Goal: Task Accomplishment & Management: Complete application form

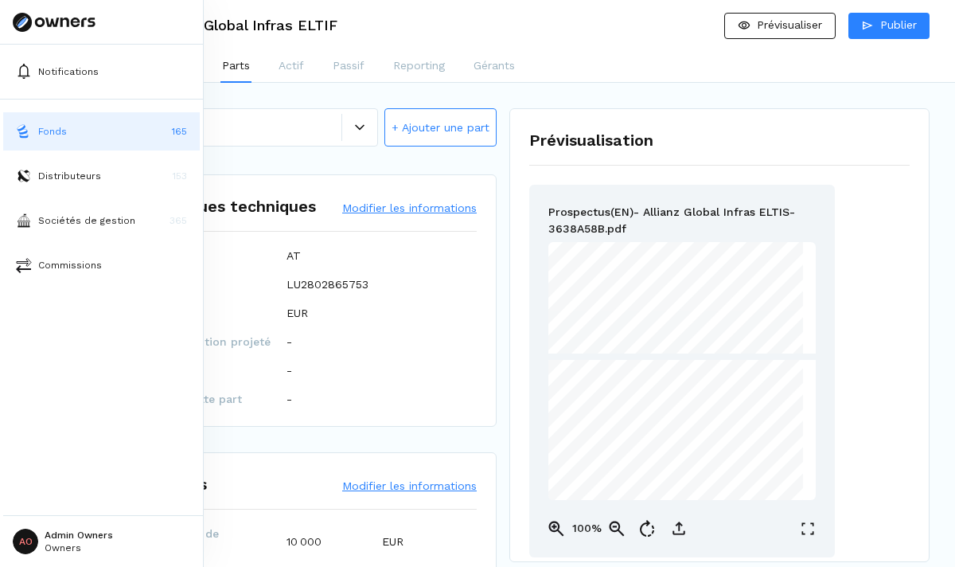
click at [21, 132] on img at bounding box center [24, 131] width 16 height 16
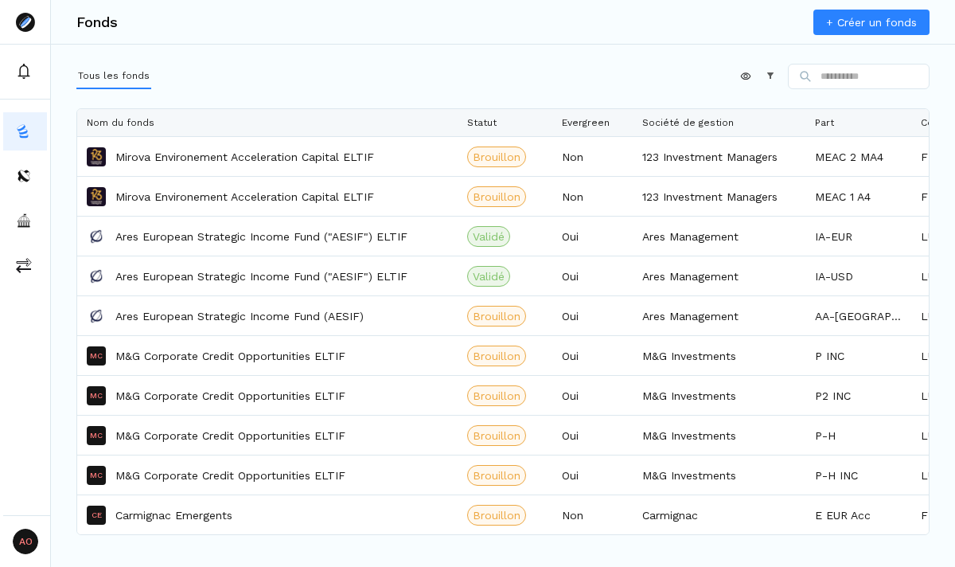
click at [842, 22] on link "+ Créer un fonds" at bounding box center [871, 22] width 116 height 25
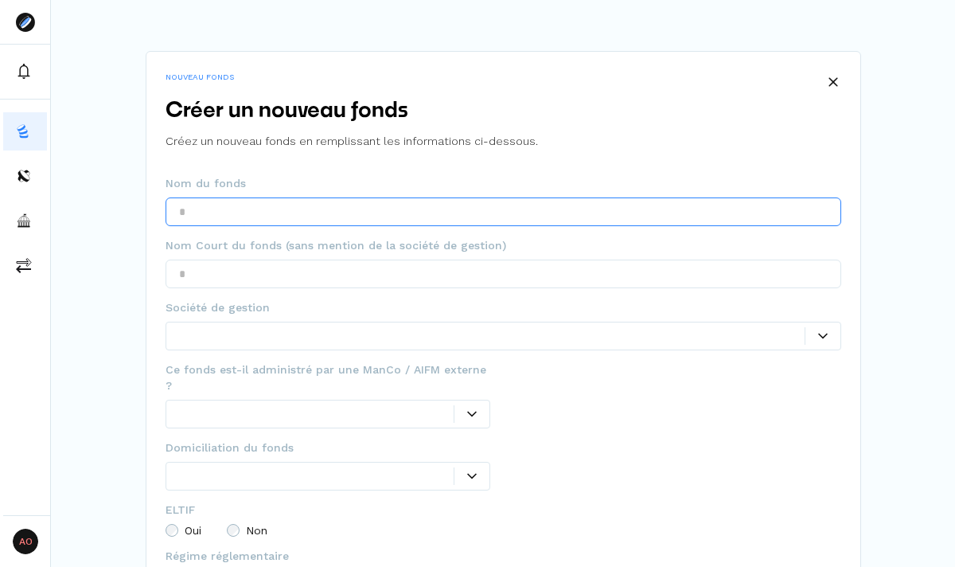
click at [466, 213] on input "text" at bounding box center [504, 211] width 676 height 29
type input "**********"
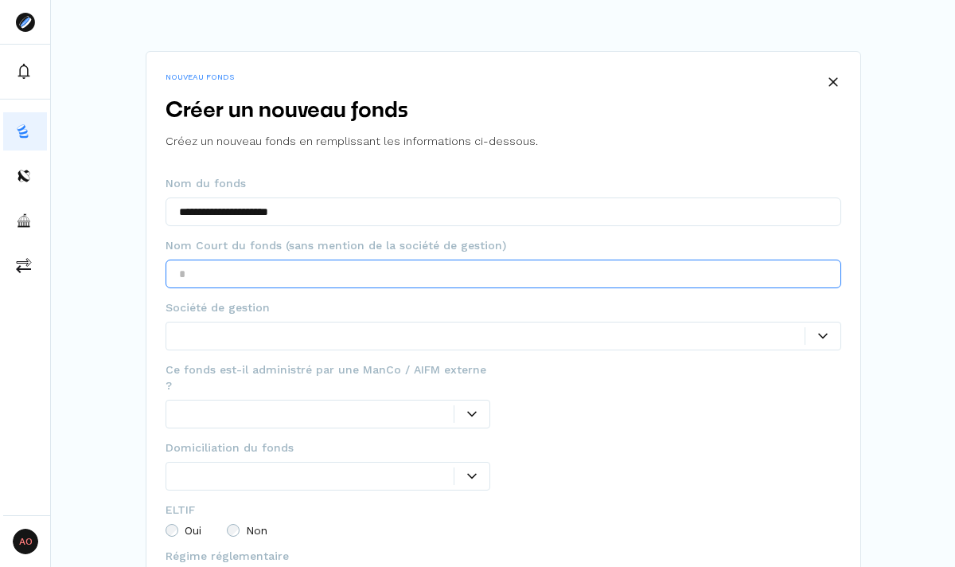
click at [275, 274] on input "text" at bounding box center [504, 273] width 676 height 29
type input "**********"
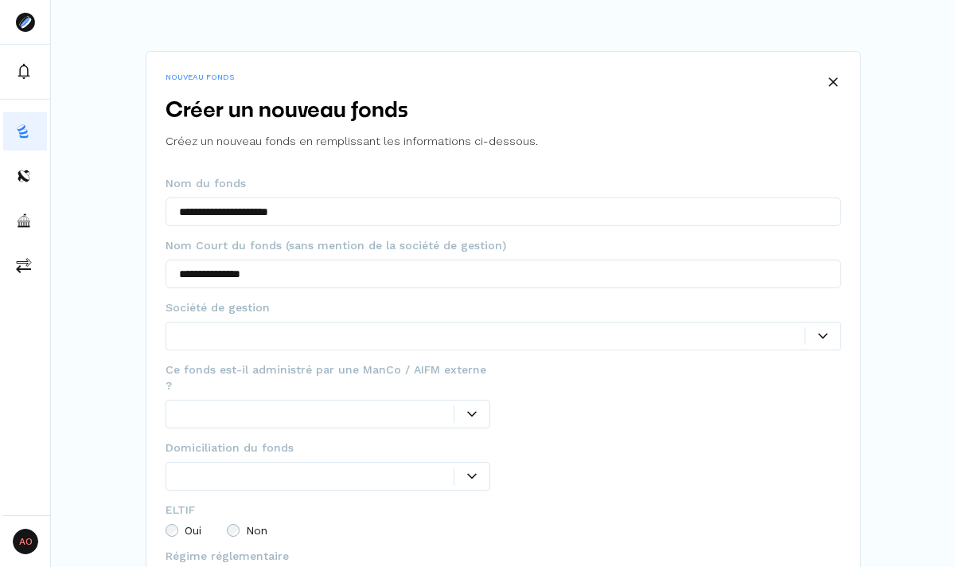
click at [271, 330] on div at bounding box center [492, 335] width 626 height 17
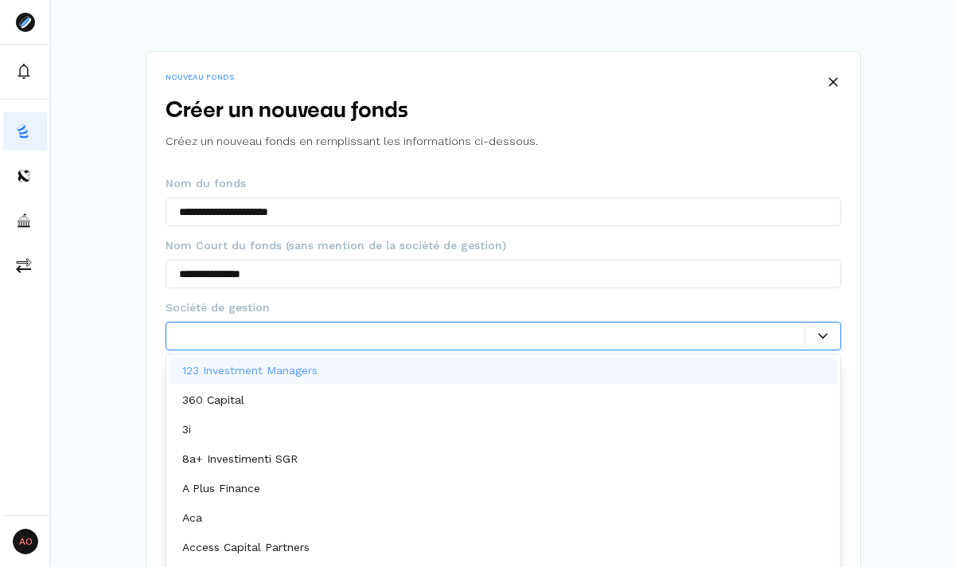
scroll to position [8, 0]
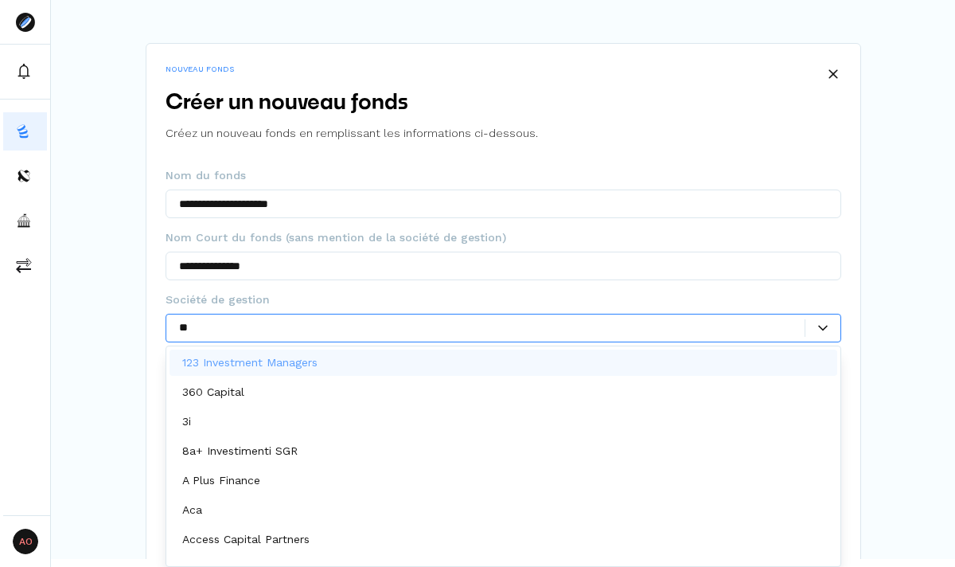
type input "***"
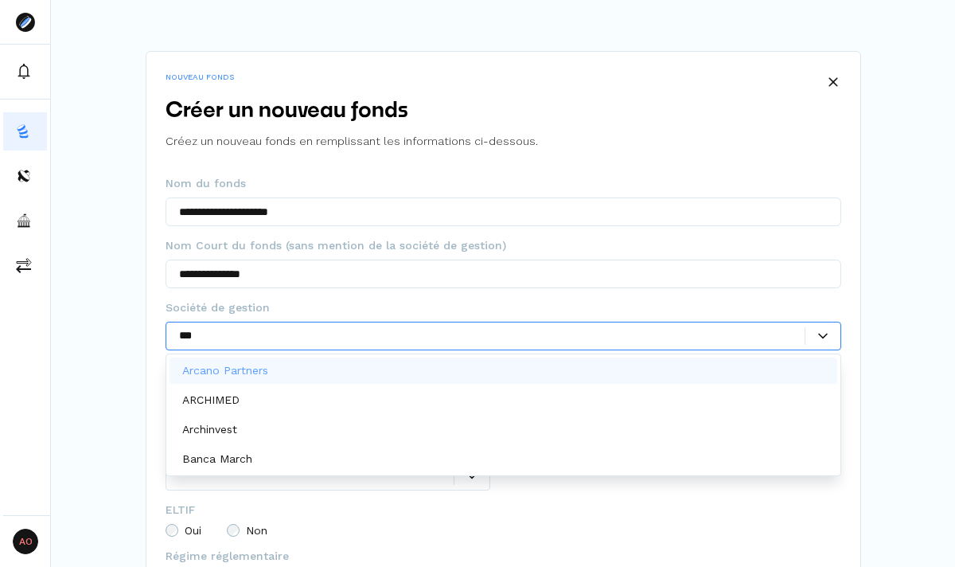
scroll to position [0, 0]
click at [277, 365] on div "Arcano Partners" at bounding box center [504, 370] width 668 height 26
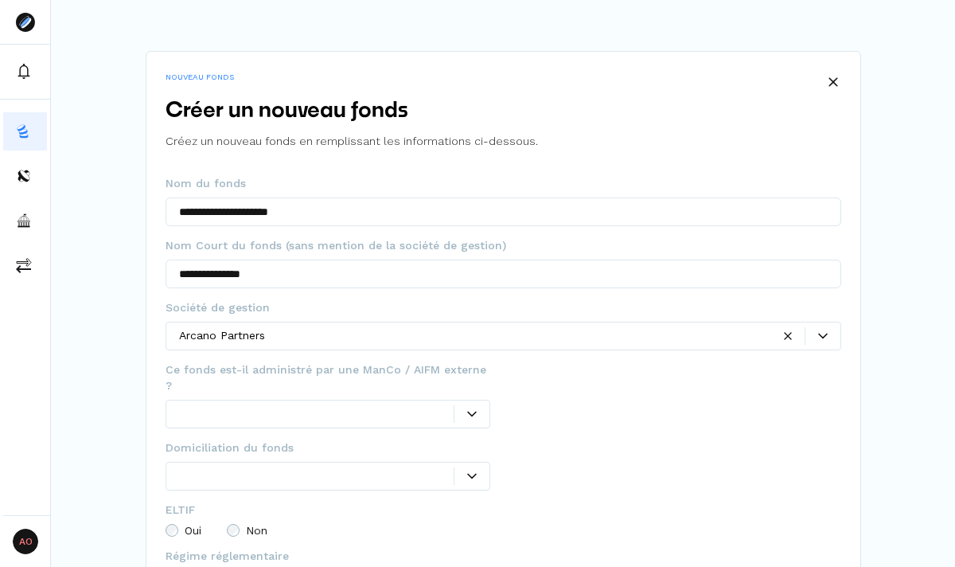
click at [392, 298] on div "**********" at bounding box center [504, 487] width 676 height 624
click at [481, 409] on div at bounding box center [471, 414] width 35 height 10
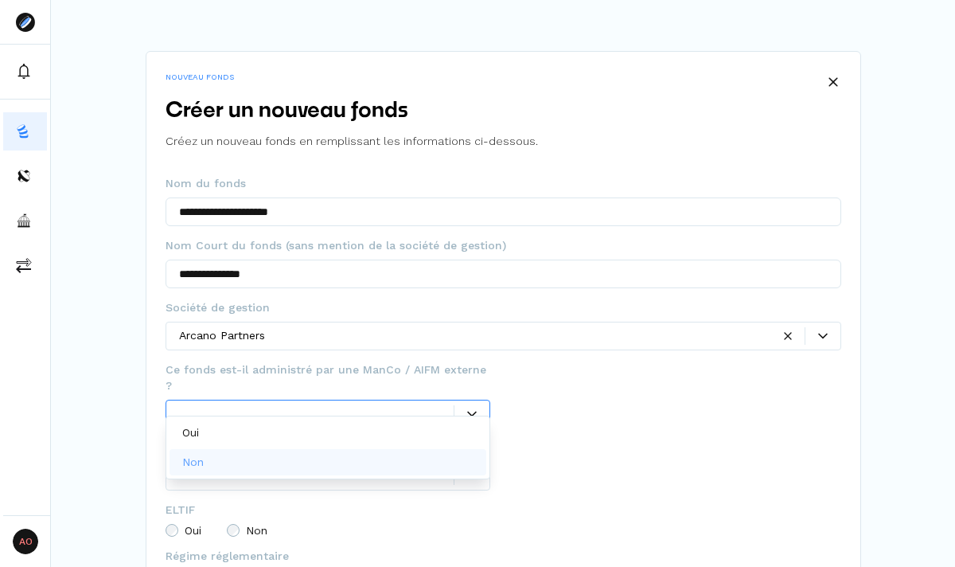
click at [416, 460] on div "Non" at bounding box center [329, 462] width 318 height 26
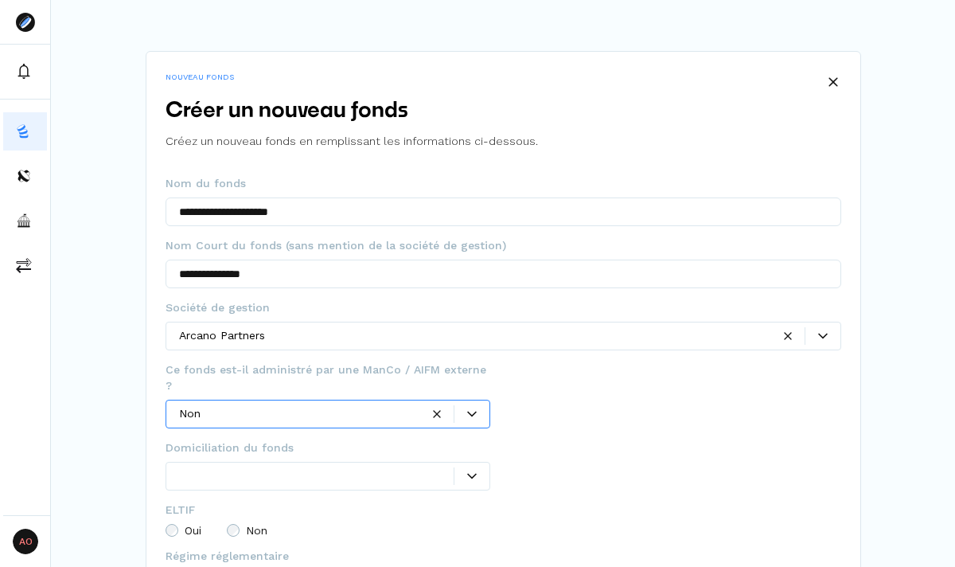
click at [402, 467] on div at bounding box center [316, 475] width 275 height 17
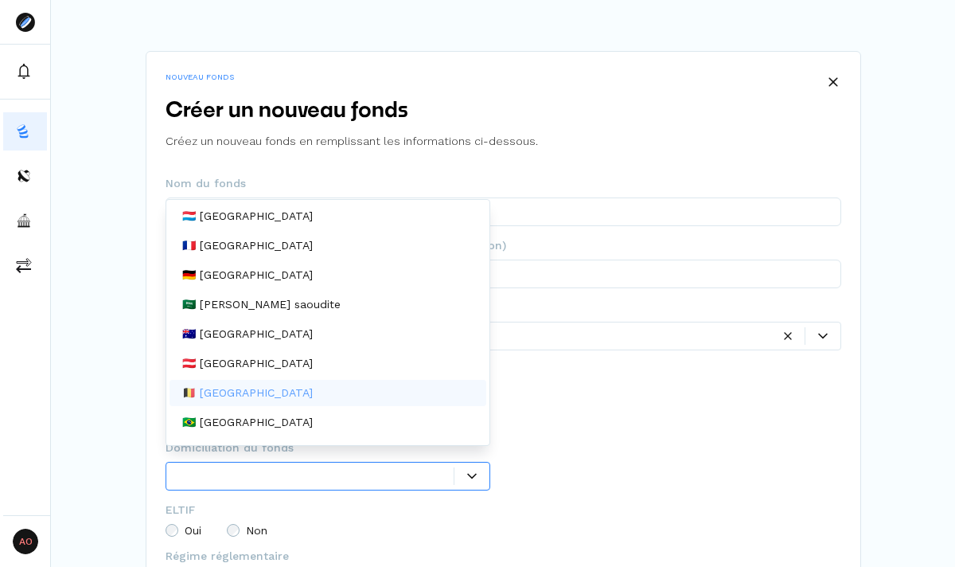
scroll to position [2, 0]
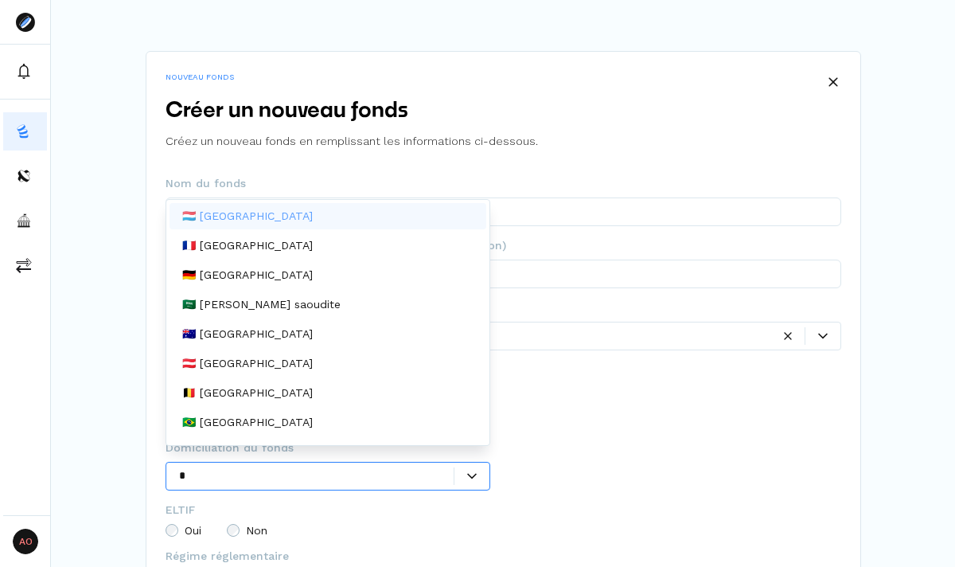
type input "**"
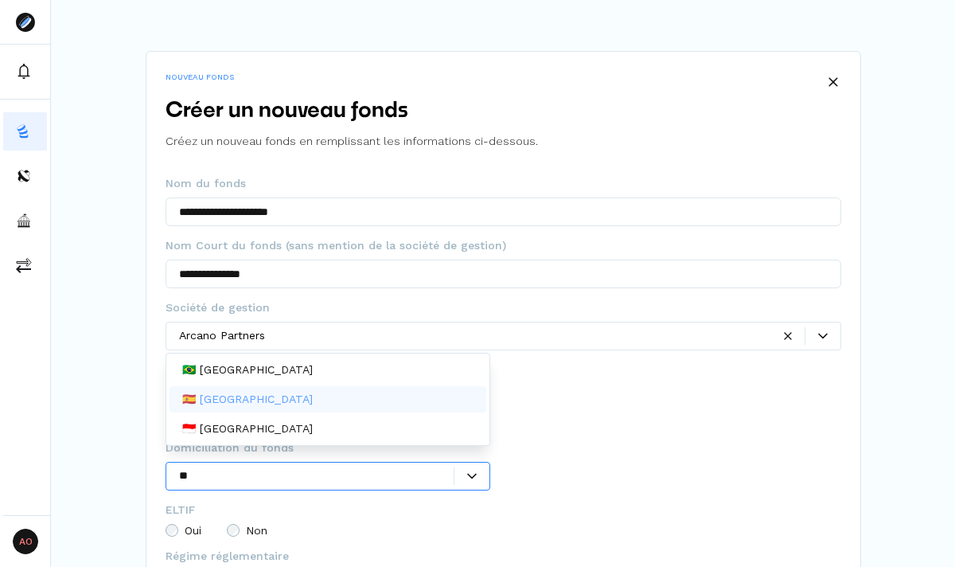
click at [286, 406] on div "🇪🇸 [GEOGRAPHIC_DATA]" at bounding box center [329, 399] width 318 height 26
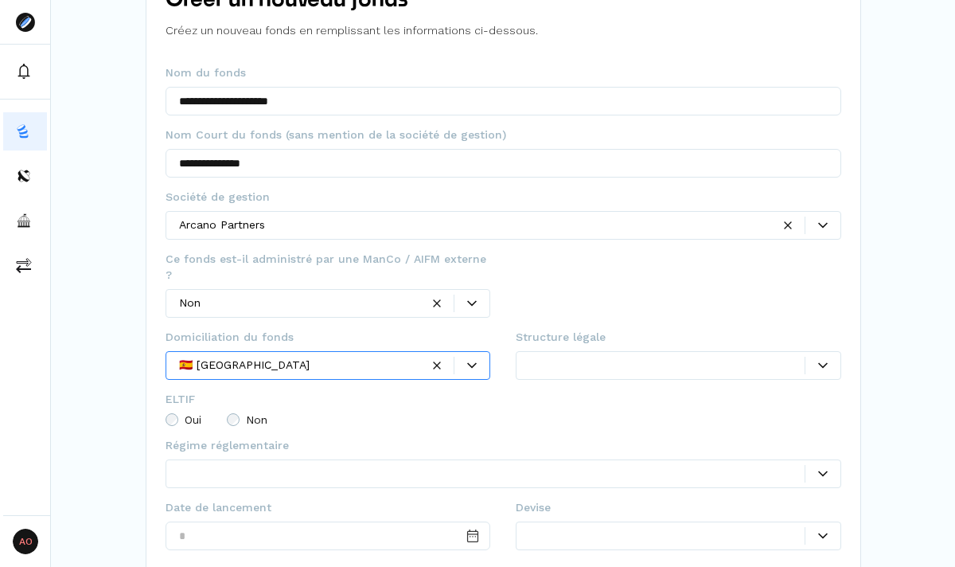
scroll to position [152, 0]
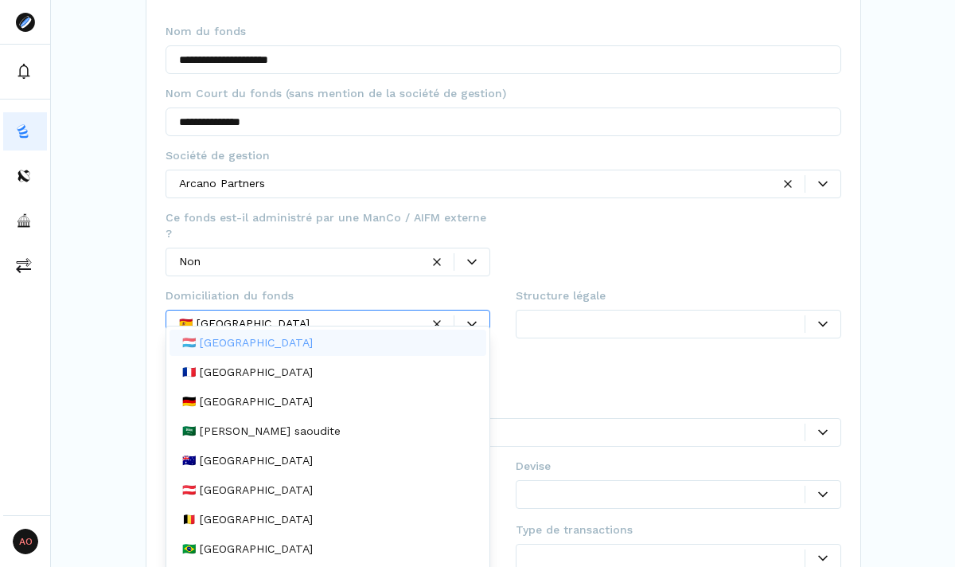
click at [821, 321] on icon at bounding box center [823, 324] width 10 height 6
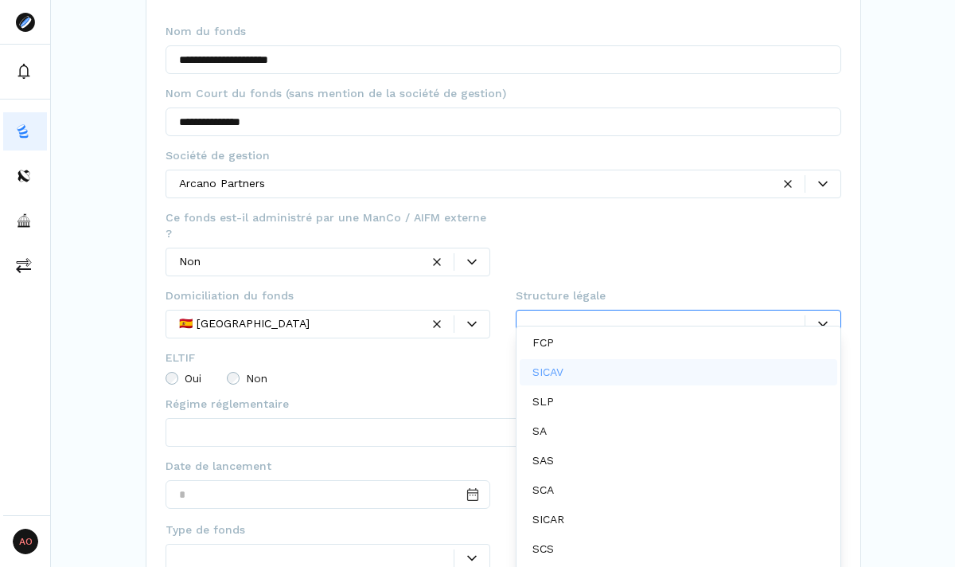
click at [745, 365] on div "SICAV" at bounding box center [679, 372] width 318 height 26
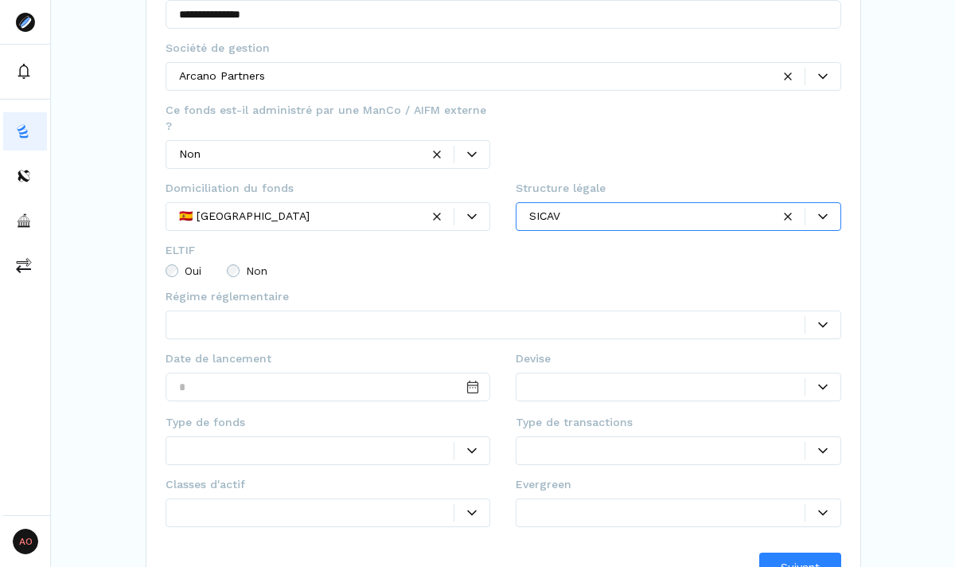
scroll to position [262, 0]
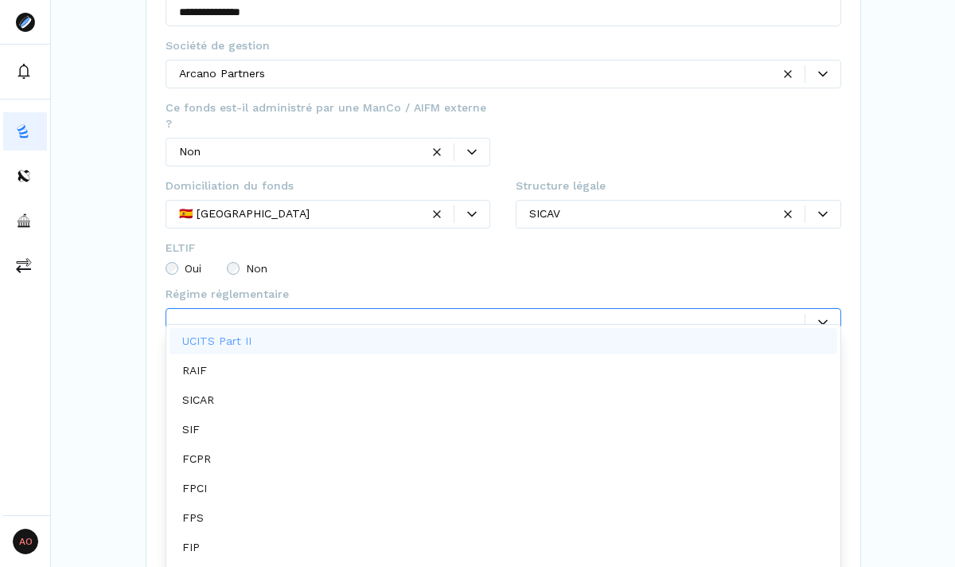
click at [210, 314] on div at bounding box center [492, 322] width 626 height 17
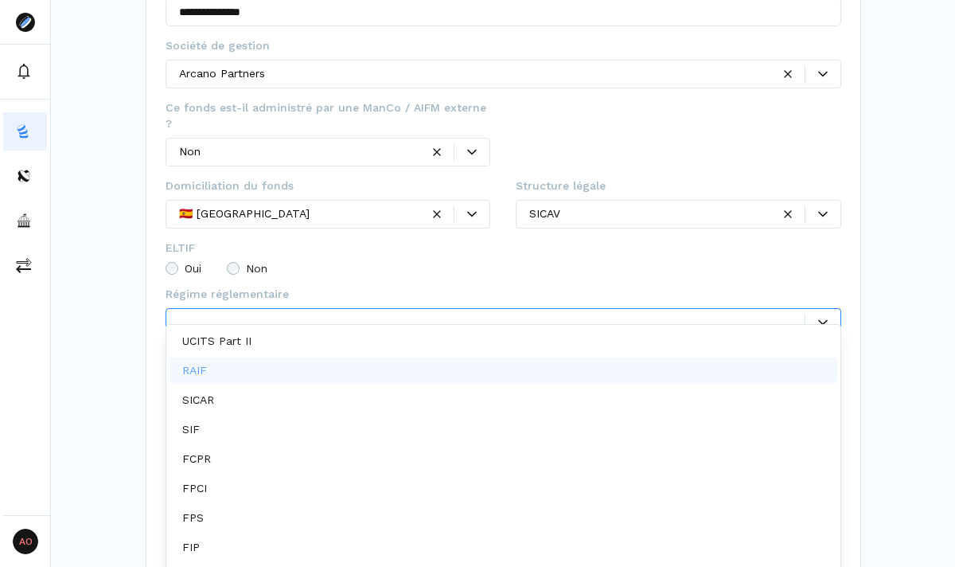
click at [252, 365] on div "RAIF" at bounding box center [504, 370] width 668 height 26
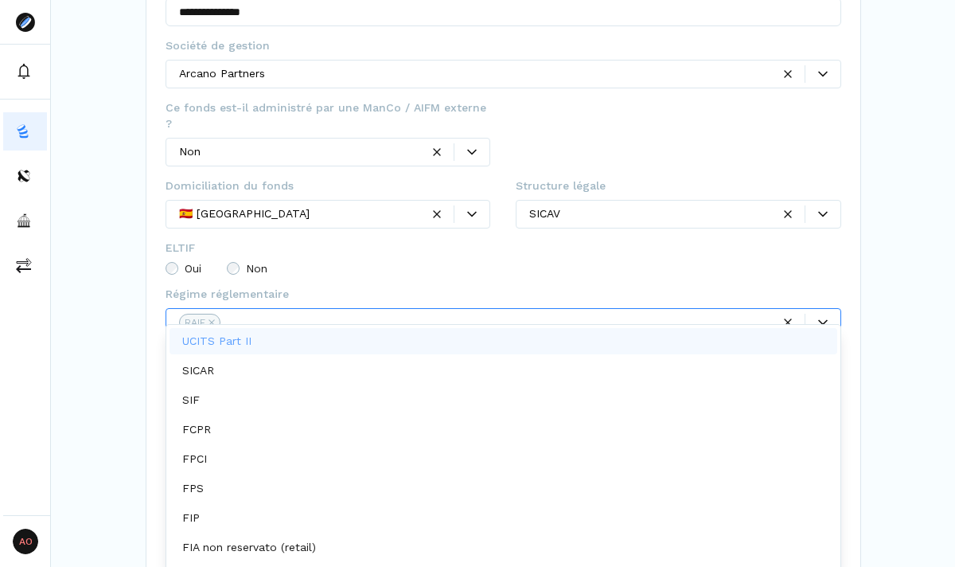
click at [303, 286] on fieldset "Régime réglementaire option RAIF, selected. UCITS Part II, 1 of 9. 9 results av…" at bounding box center [504, 317] width 676 height 62
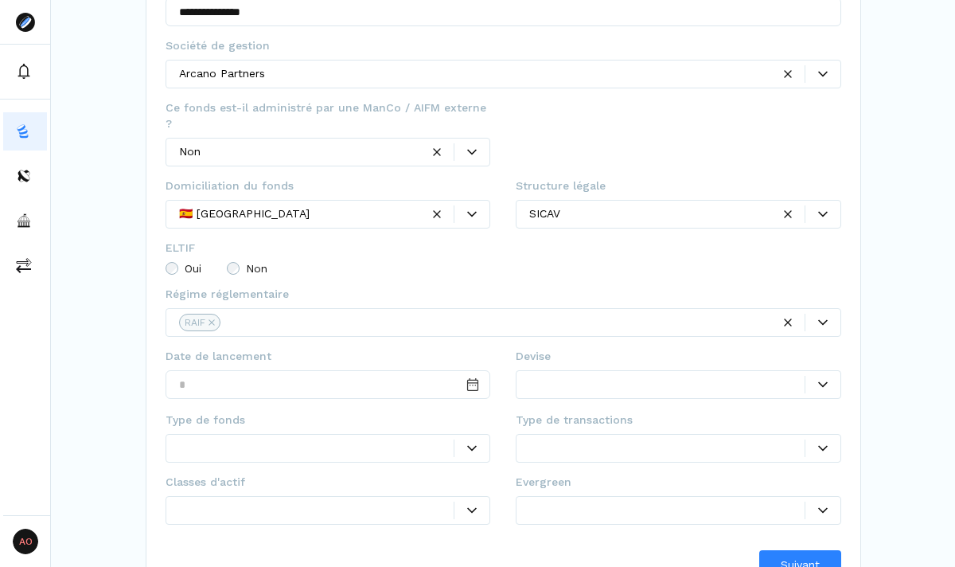
scroll to position [278, 0]
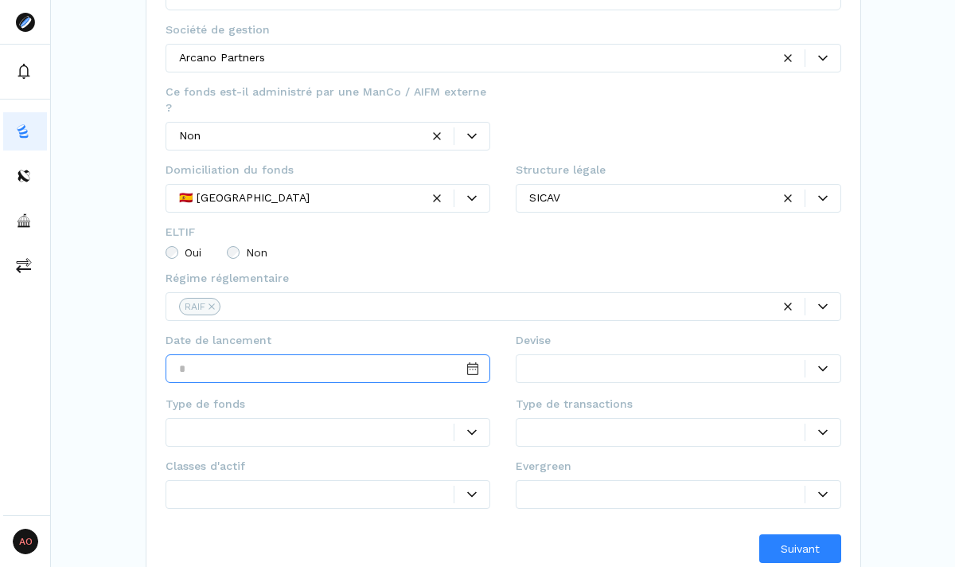
click at [365, 356] on input "Date input" at bounding box center [329, 368] width 326 height 29
type input "**********"
click at [576, 360] on div at bounding box center [666, 368] width 275 height 17
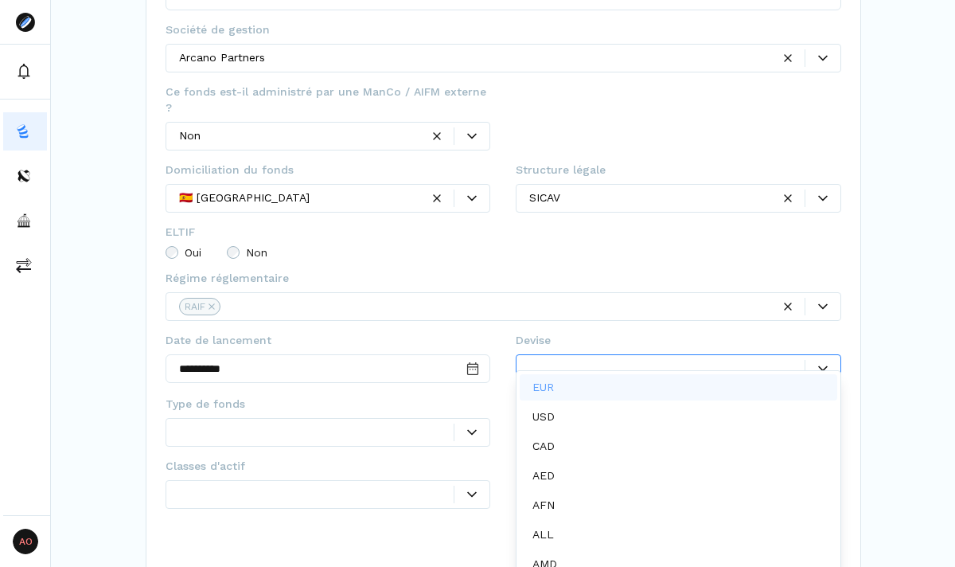
scroll to position [8, 0]
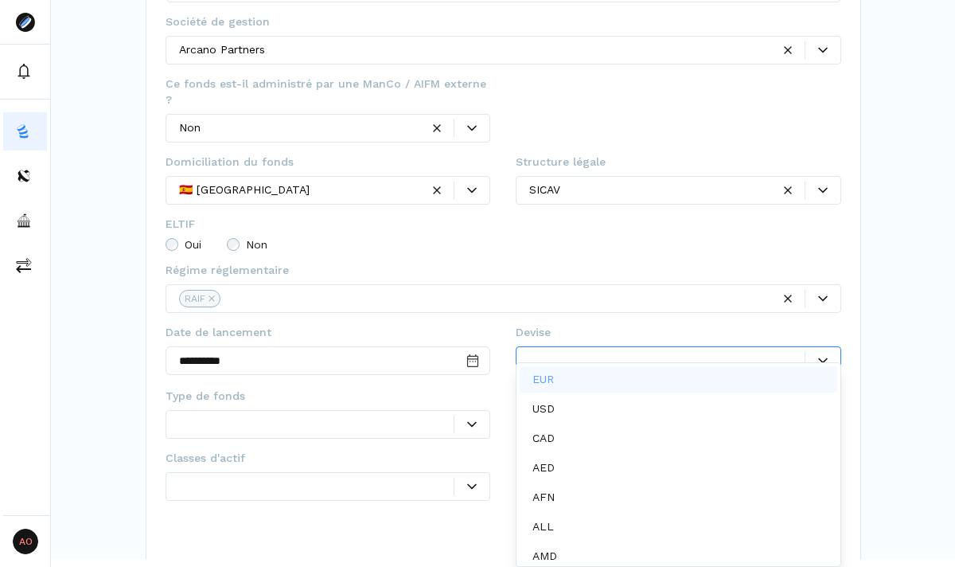
click at [567, 380] on div "EUR" at bounding box center [679, 379] width 318 height 26
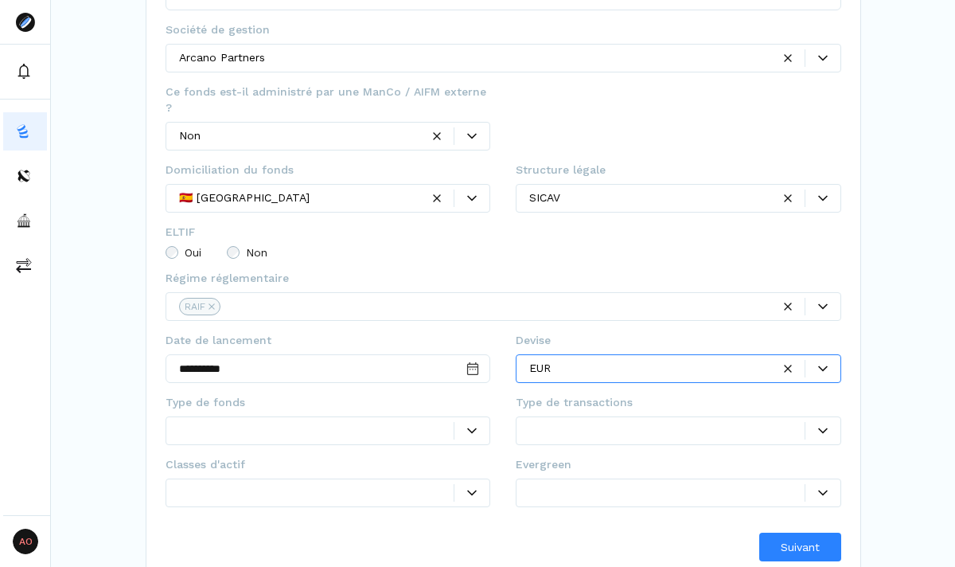
scroll to position [0, 0]
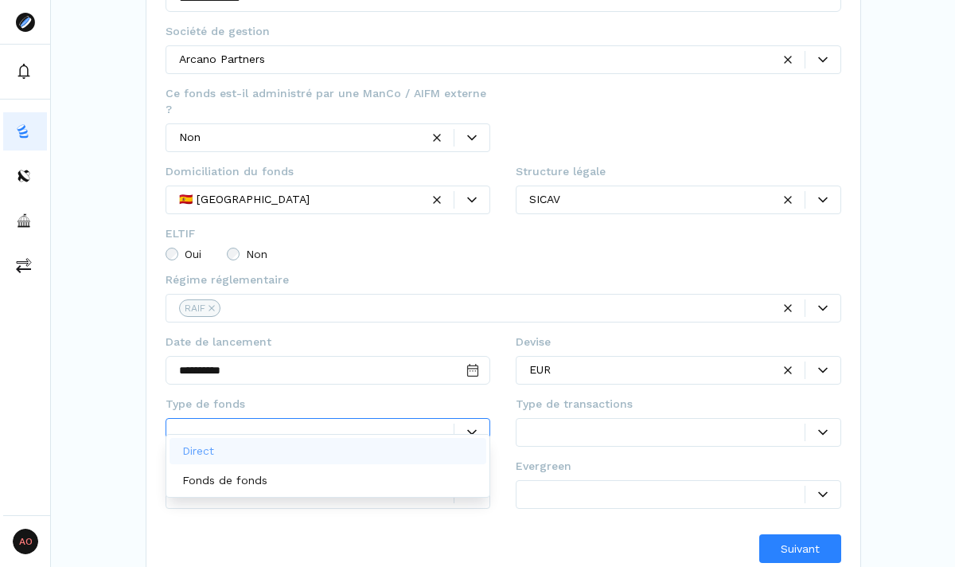
click at [443, 423] on div at bounding box center [316, 431] width 275 height 17
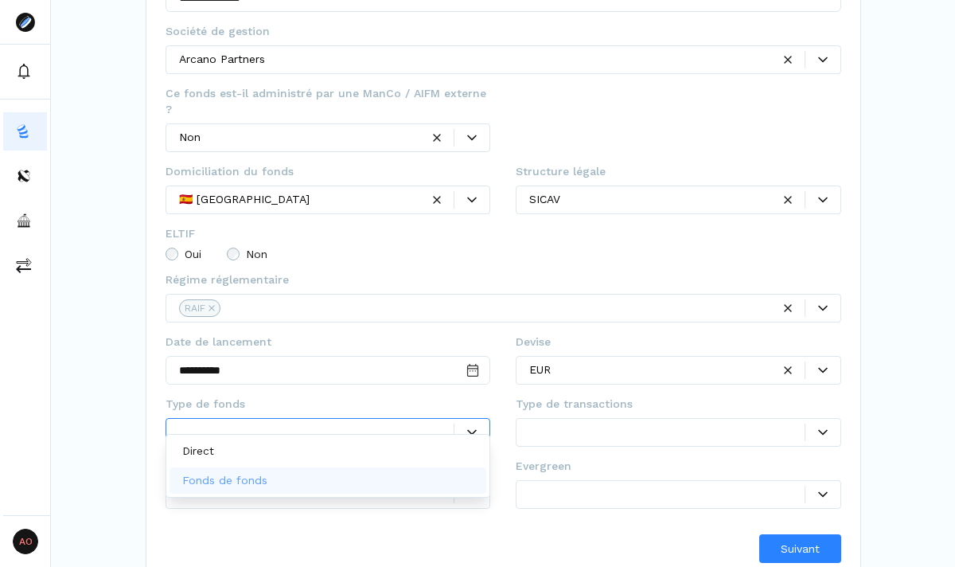
click at [422, 475] on div "Fonds de fonds" at bounding box center [329, 480] width 318 height 26
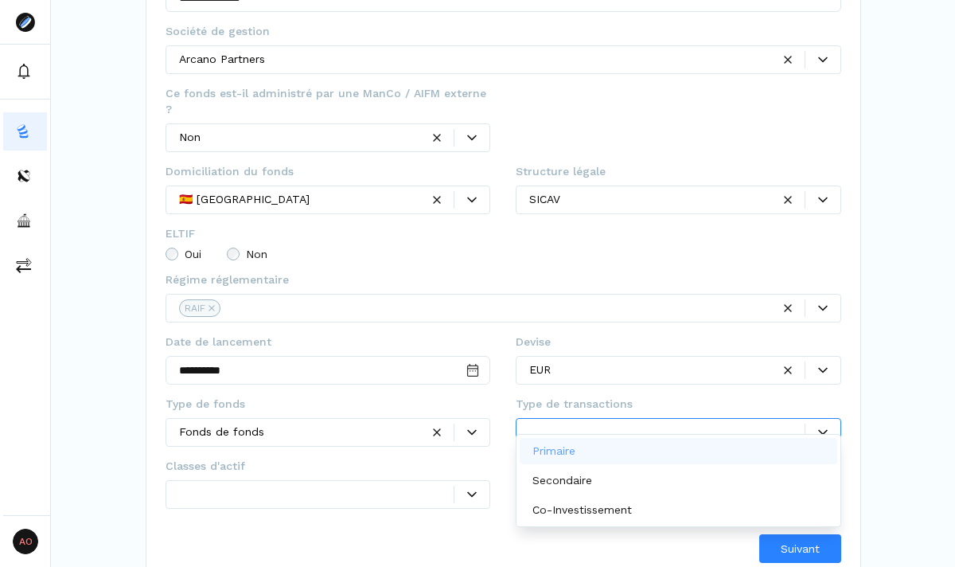
click at [632, 423] on div at bounding box center [666, 431] width 275 height 17
click at [770, 452] on div "Primaire" at bounding box center [679, 451] width 318 height 26
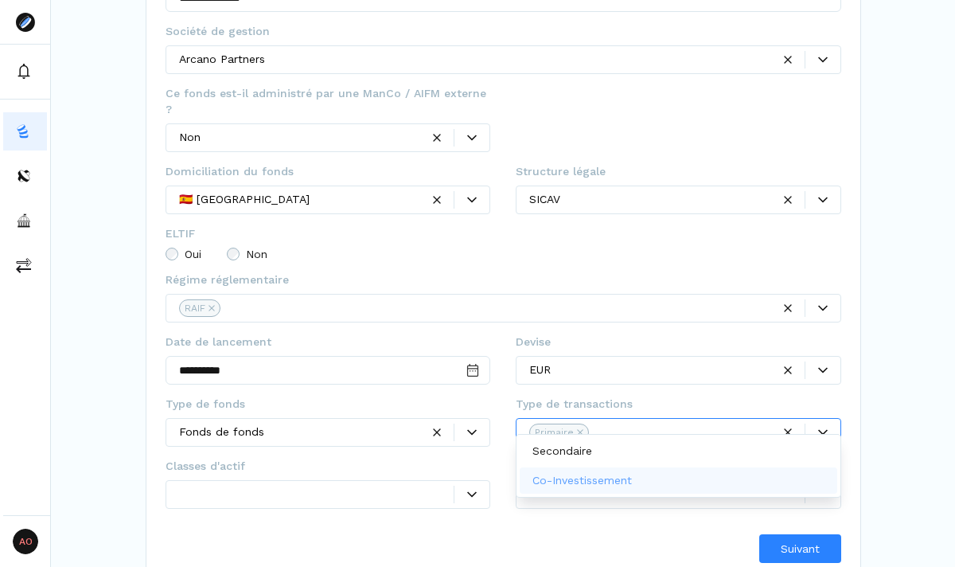
click at [458, 513] on div "**********" at bounding box center [504, 190] width 676 height 743
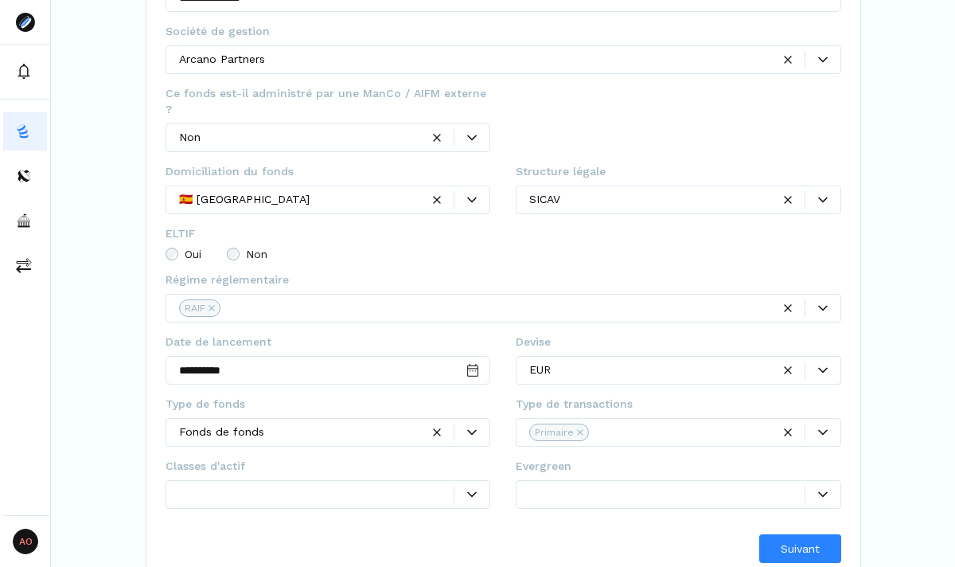
click at [470, 486] on div at bounding box center [472, 494] width 36 height 18
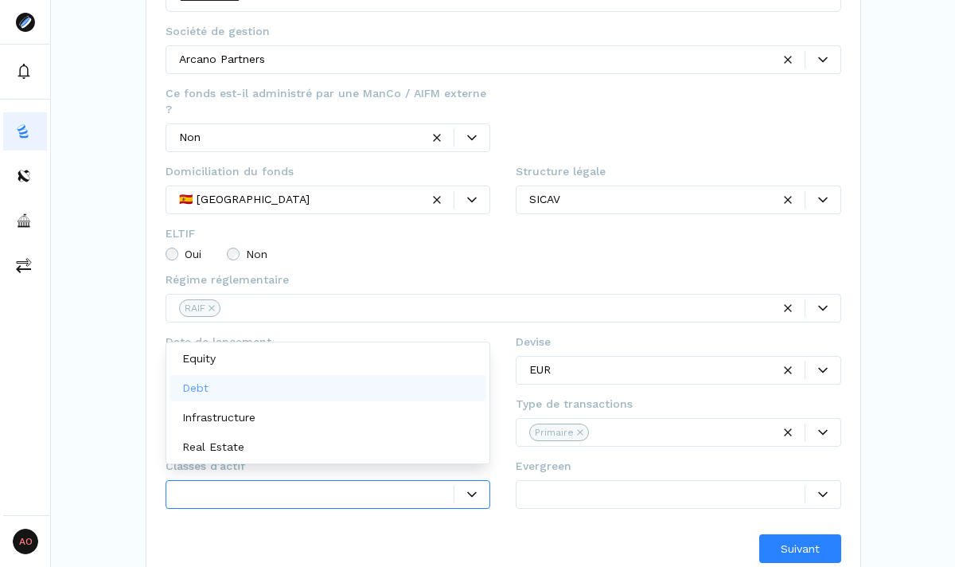
click at [331, 394] on div "Debt" at bounding box center [329, 388] width 318 height 26
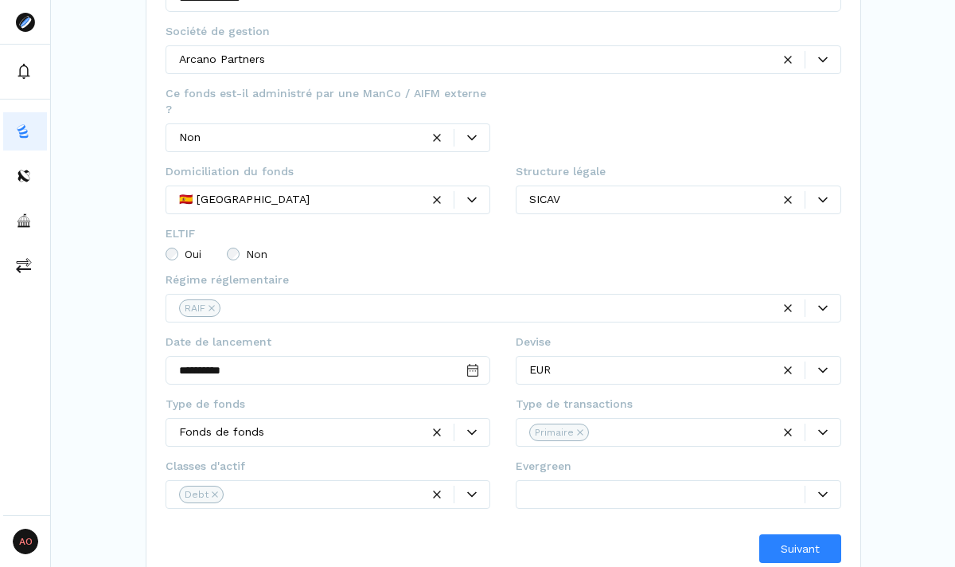
click at [377, 534] on div "Suivant" at bounding box center [504, 548] width 676 height 29
click at [743, 485] on div at bounding box center [666, 493] width 275 height 17
click at [764, 485] on div at bounding box center [666, 493] width 275 height 17
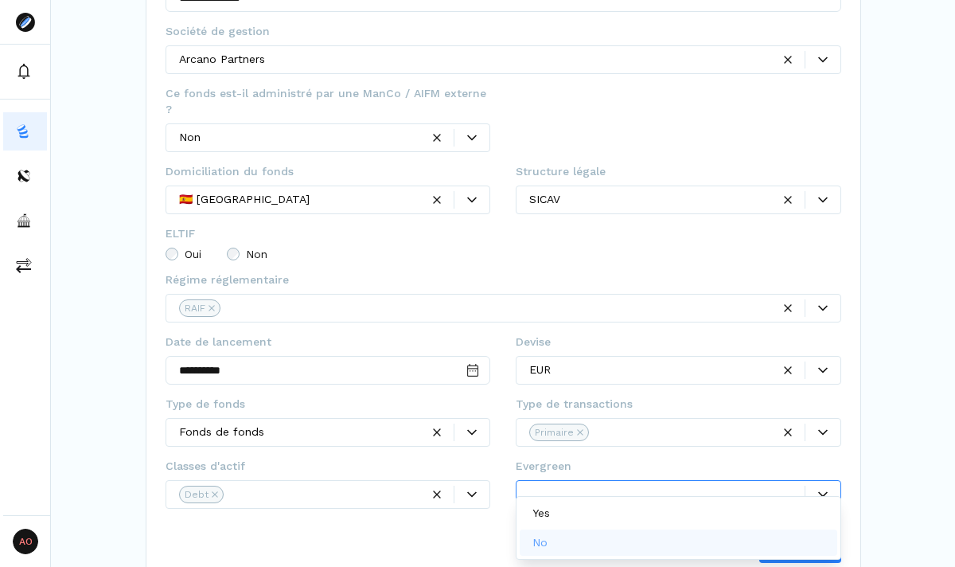
click at [712, 536] on div "No" at bounding box center [679, 542] width 318 height 26
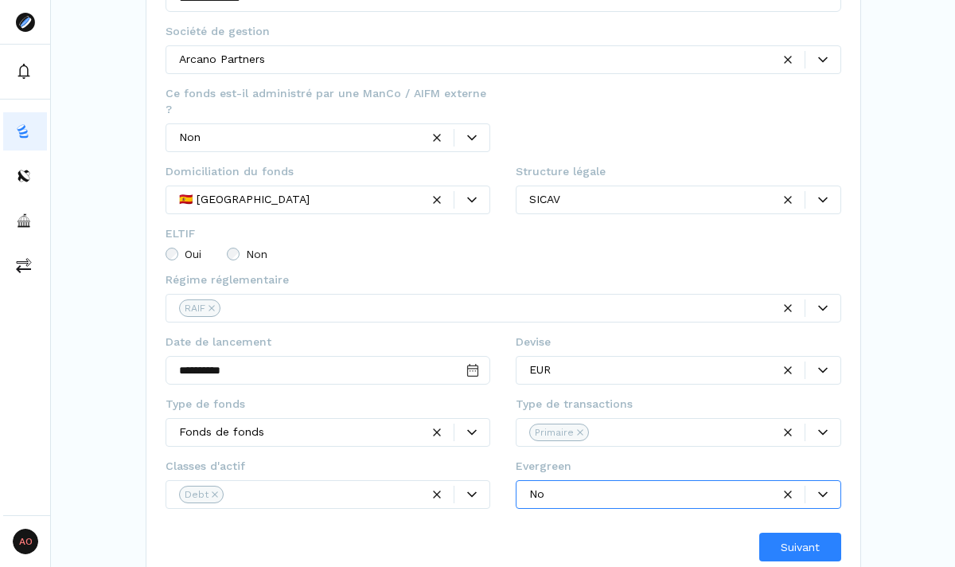
scroll to position [275, 0]
click at [790, 540] on span "Suivant" at bounding box center [800, 548] width 39 height 17
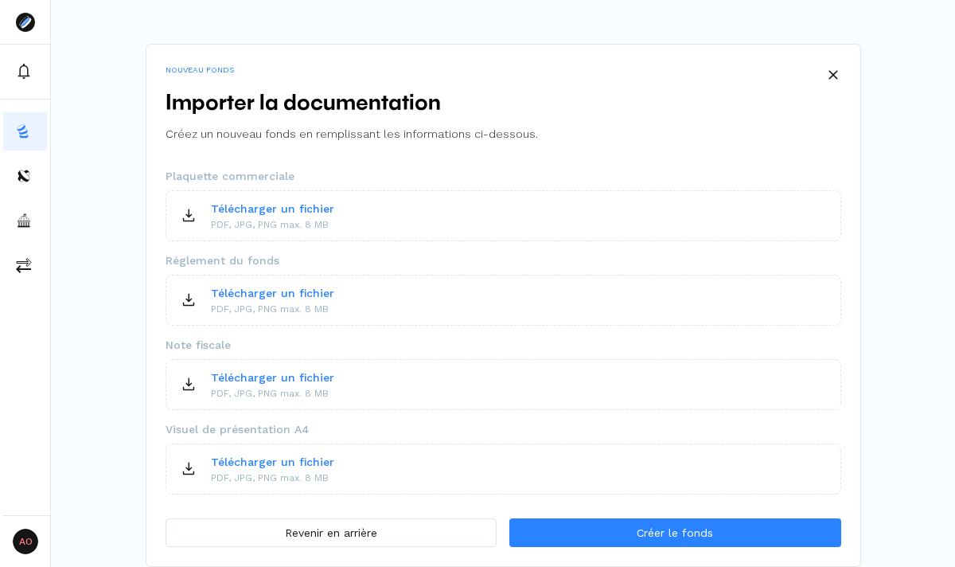
scroll to position [7, 0]
click at [291, 294] on p "Télécharger un fichier" at bounding box center [272, 293] width 123 height 17
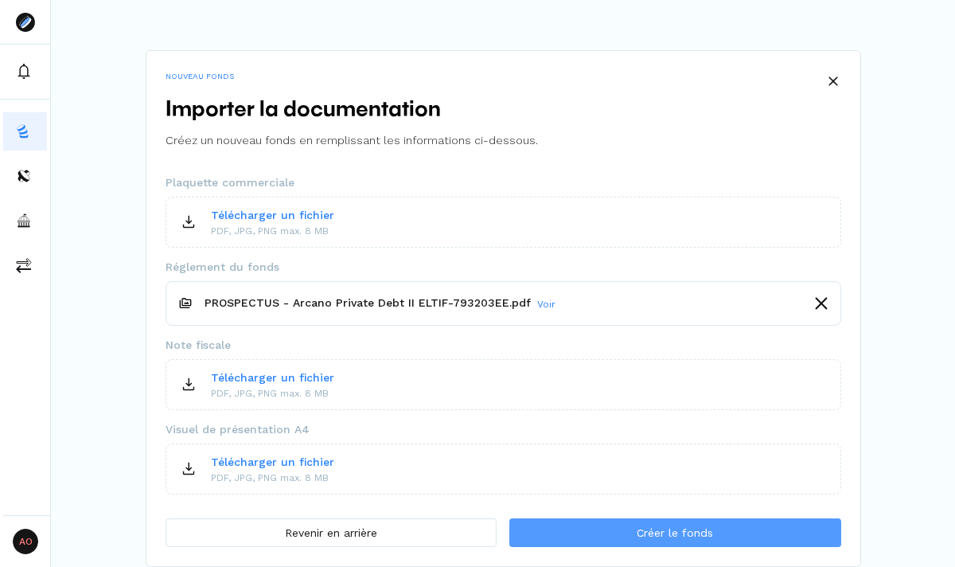
click at [705, 533] on span "Créer le fonds" at bounding box center [675, 532] width 76 height 17
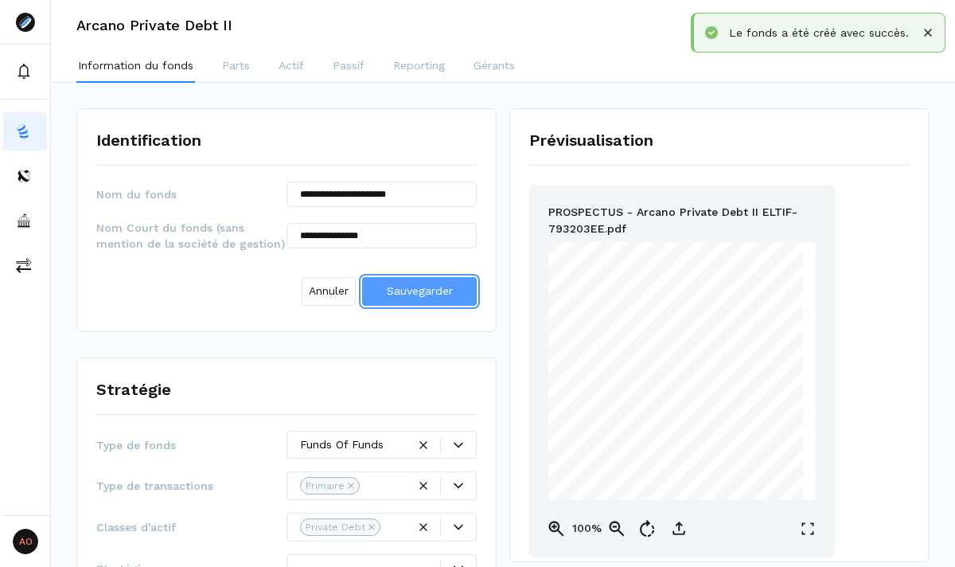
click at [423, 294] on span "Sauvegarder" at bounding box center [420, 290] width 66 height 13
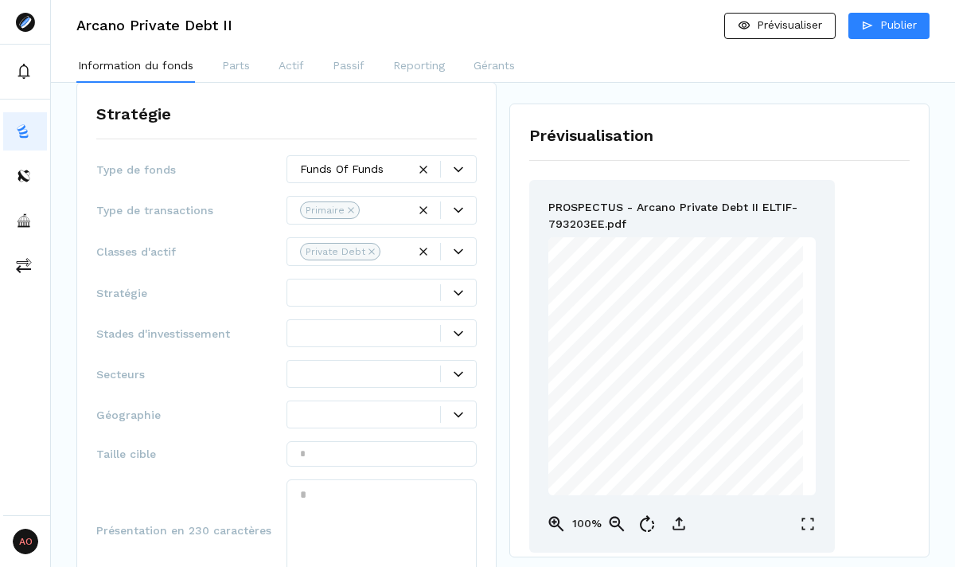
scroll to position [207, 0]
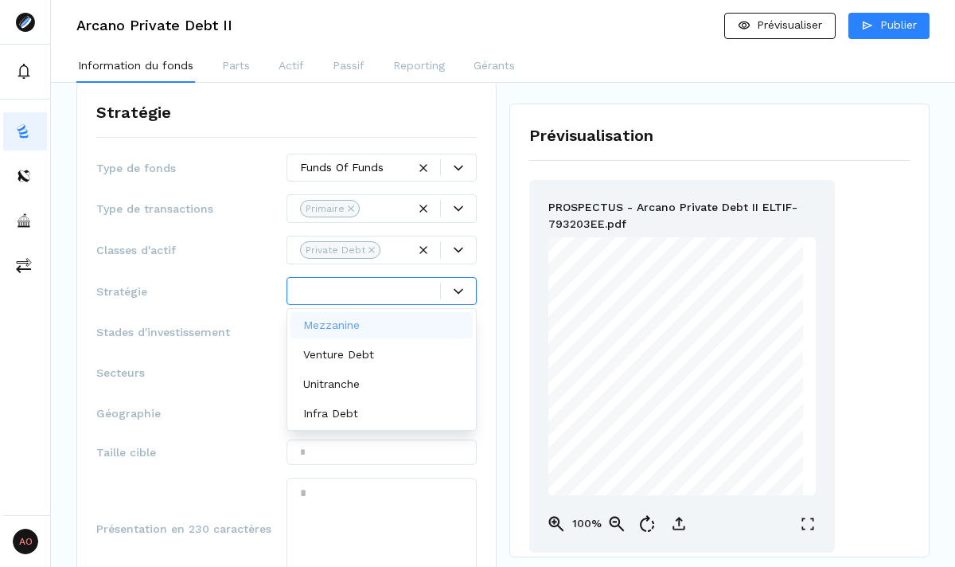
click at [405, 287] on div at bounding box center [370, 291] width 140 height 17
click at [424, 326] on div "Mezzanine" at bounding box center [382, 325] width 182 height 26
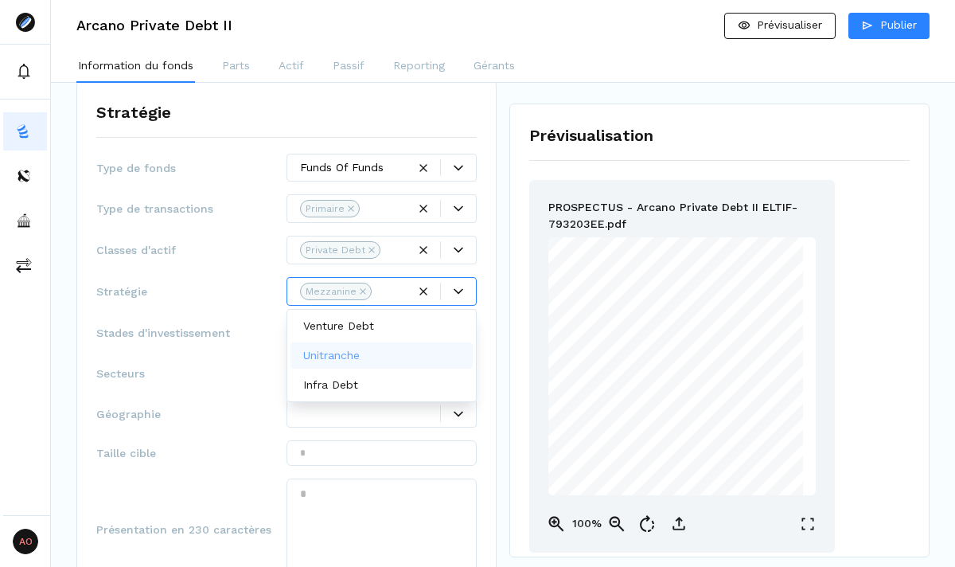
click at [228, 391] on div "Type de fonds Funds Of Funds Type de transactions Primaire Classes d'actif Priv…" at bounding box center [286, 429] width 380 height 551
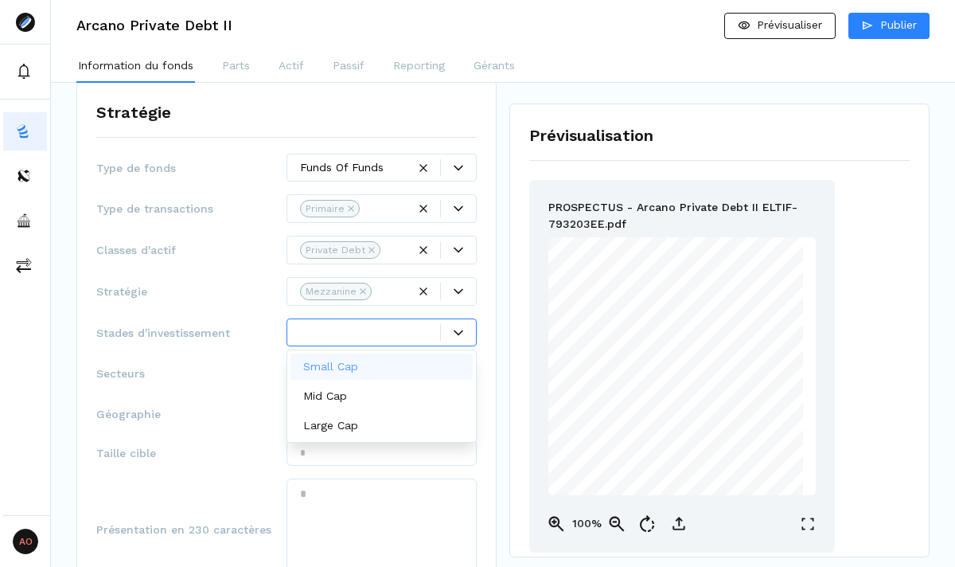
click at [462, 330] on icon at bounding box center [459, 333] width 10 height 6
click at [396, 367] on div "Small Cap" at bounding box center [382, 366] width 182 height 26
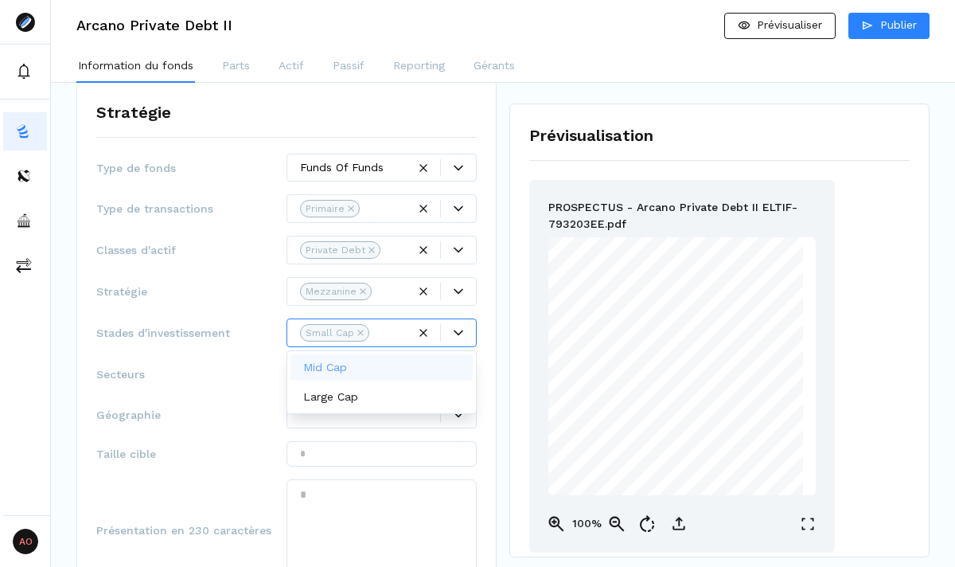
click at [389, 369] on div "Mid Cap" at bounding box center [382, 367] width 182 height 26
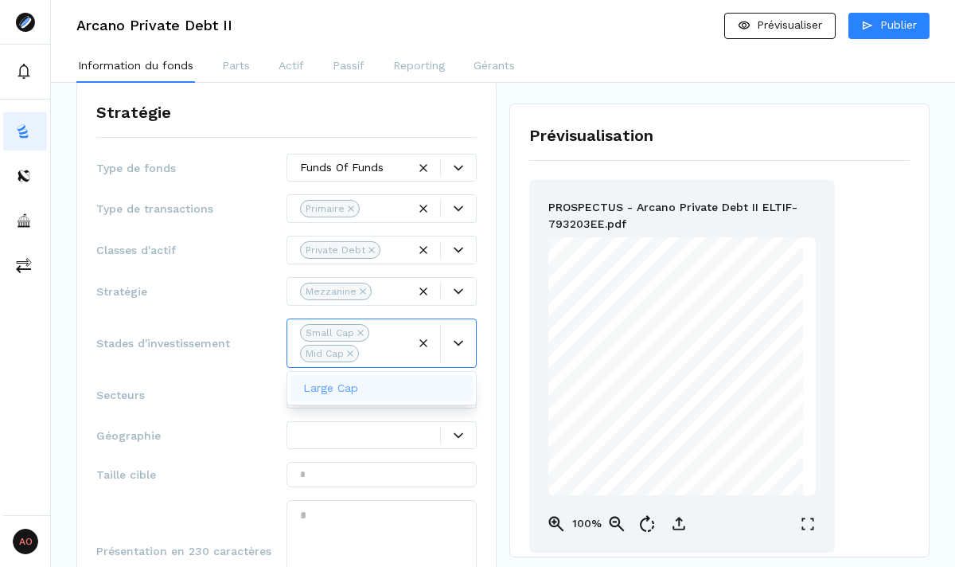
click at [253, 419] on div "Type de fonds Funds Of Funds Type de transactions Primaire Classes d'actif Priv…" at bounding box center [286, 440] width 380 height 572
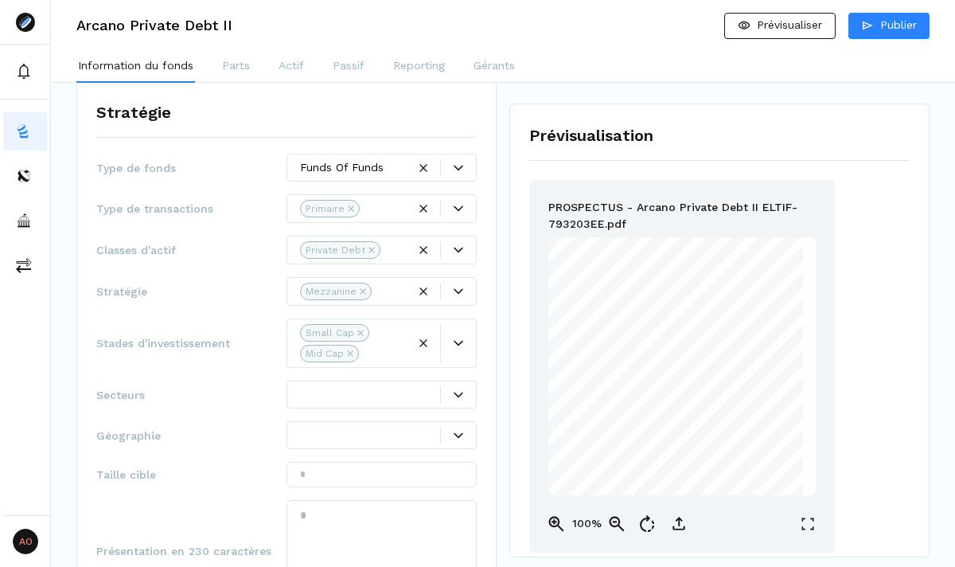
click at [402, 388] on div at bounding box center [370, 394] width 140 height 17
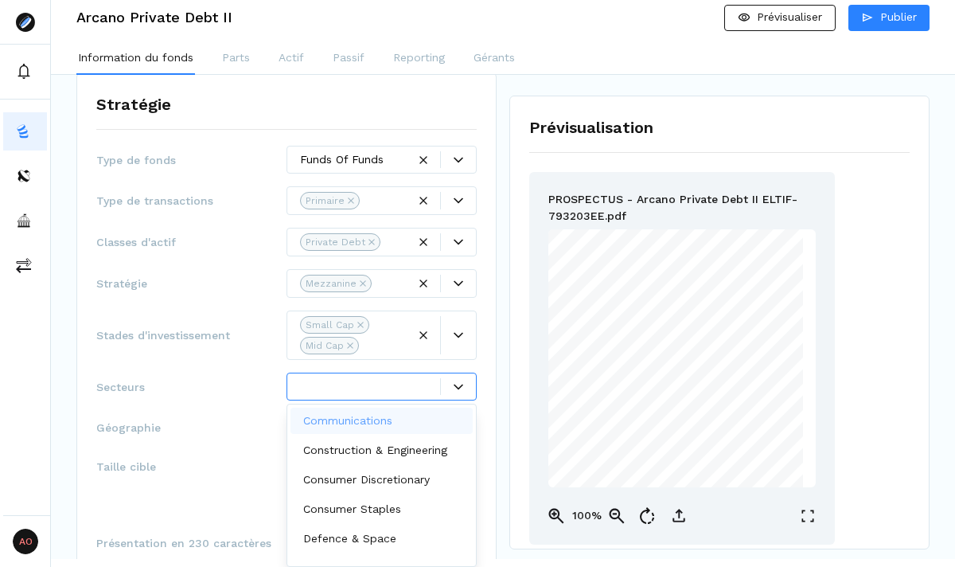
scroll to position [0, 0]
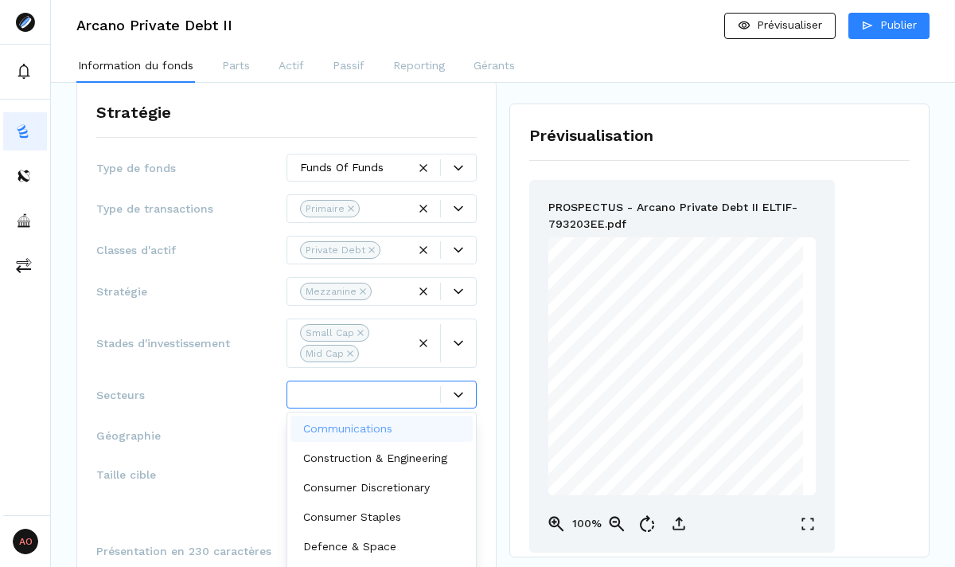
click at [209, 376] on div "Type de fonds Funds Of Funds Type de transactions Primaire Classes d'actif Priv…" at bounding box center [286, 440] width 380 height 572
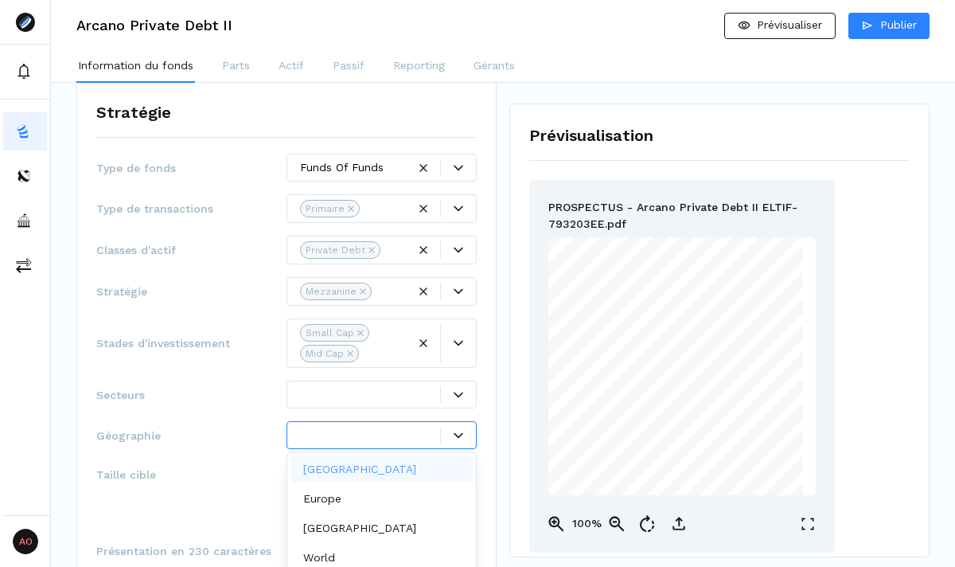
click at [450, 432] on div at bounding box center [458, 436] width 35 height 10
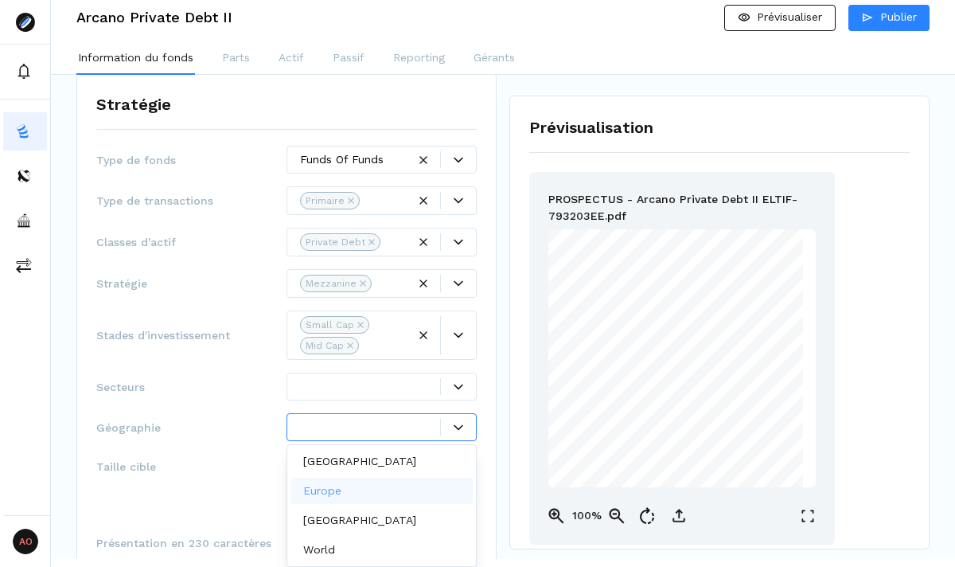
click at [403, 484] on div "Europe" at bounding box center [382, 491] width 182 height 26
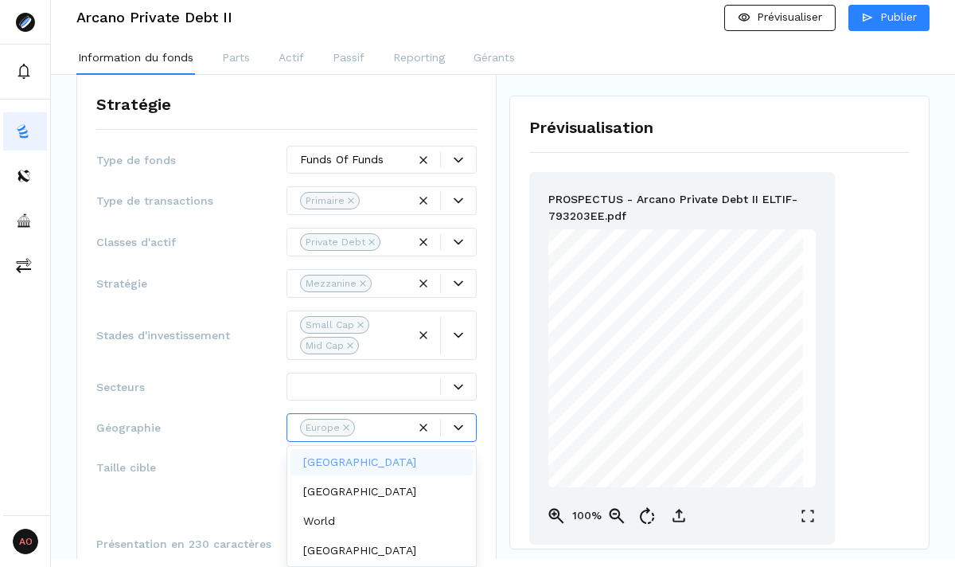
click at [226, 389] on span "Secteurs" at bounding box center [191, 387] width 190 height 16
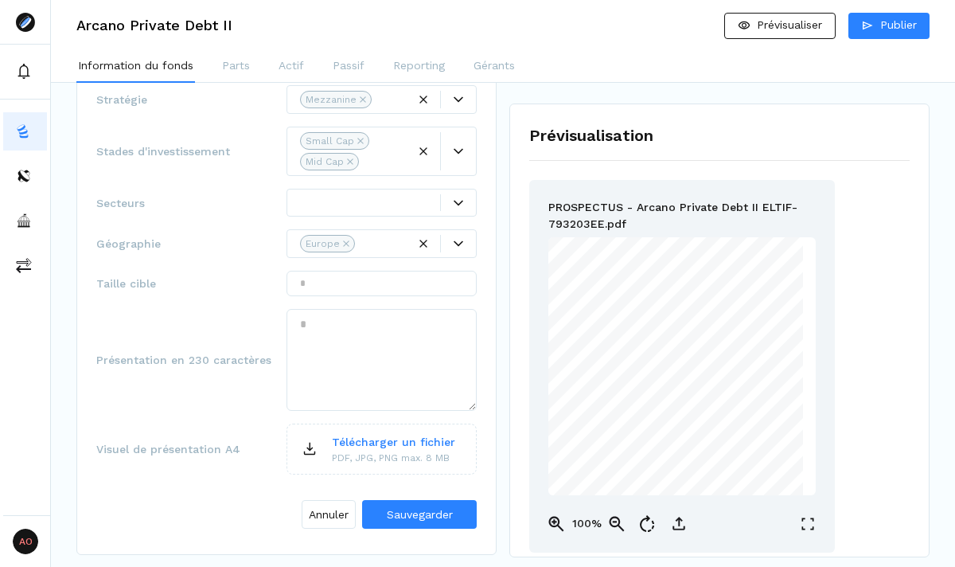
scroll to position [402, 0]
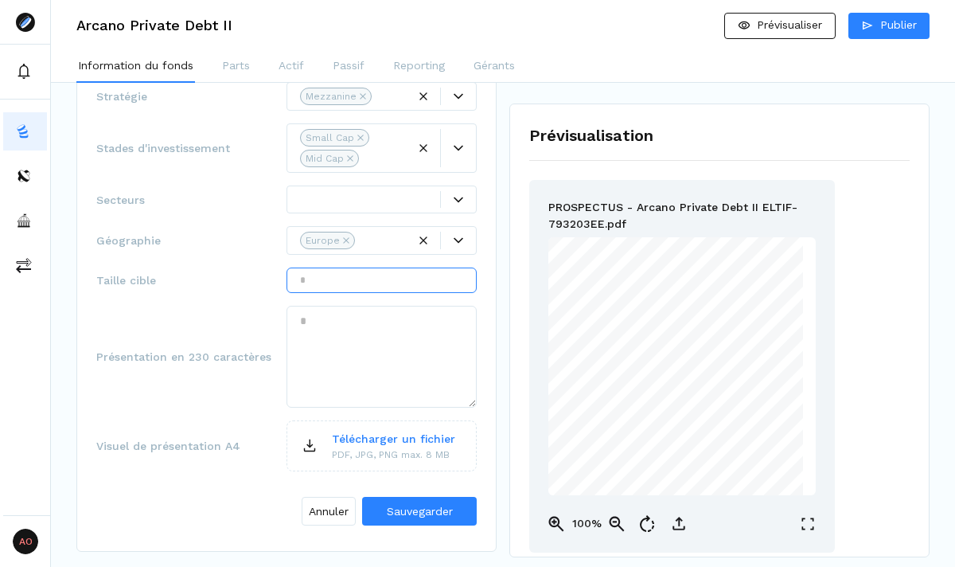
click at [335, 286] on input "text" at bounding box center [382, 279] width 190 height 25
type input "******"
click at [298, 315] on textarea at bounding box center [382, 357] width 190 height 102
paste textarea "**********"
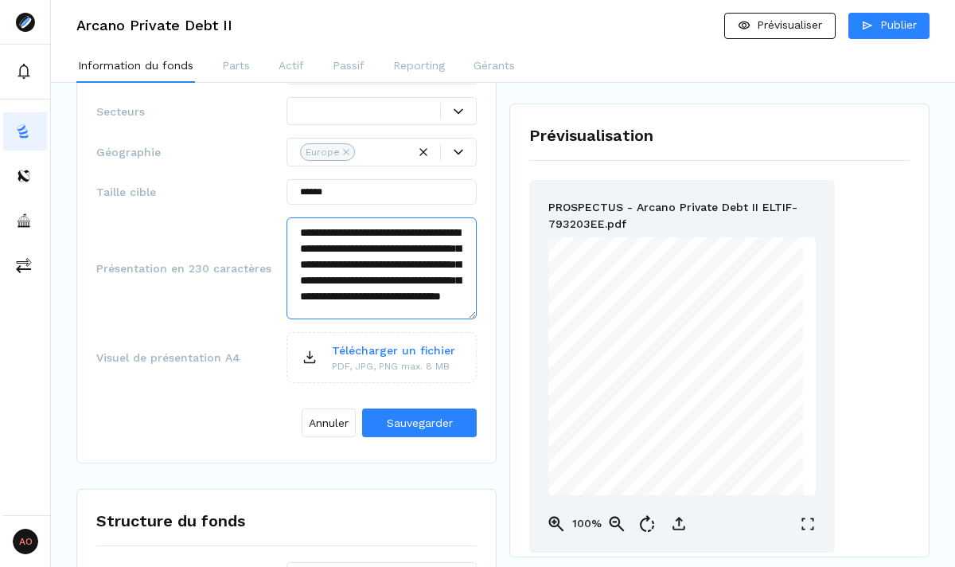
scroll to position [508, 0]
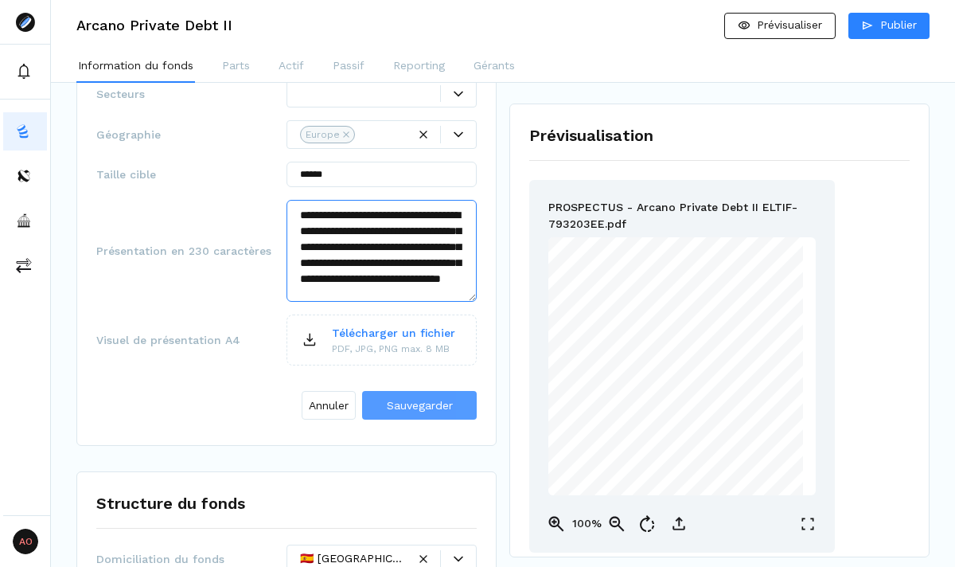
type textarea "**********"
click at [417, 407] on span "Sauvegarder" at bounding box center [420, 405] width 66 height 13
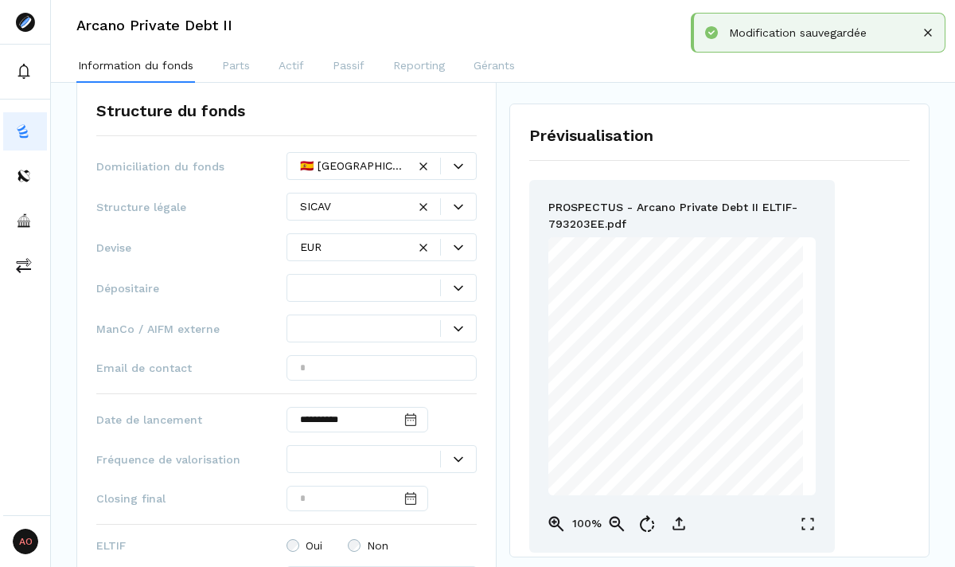
scroll to position [691, 0]
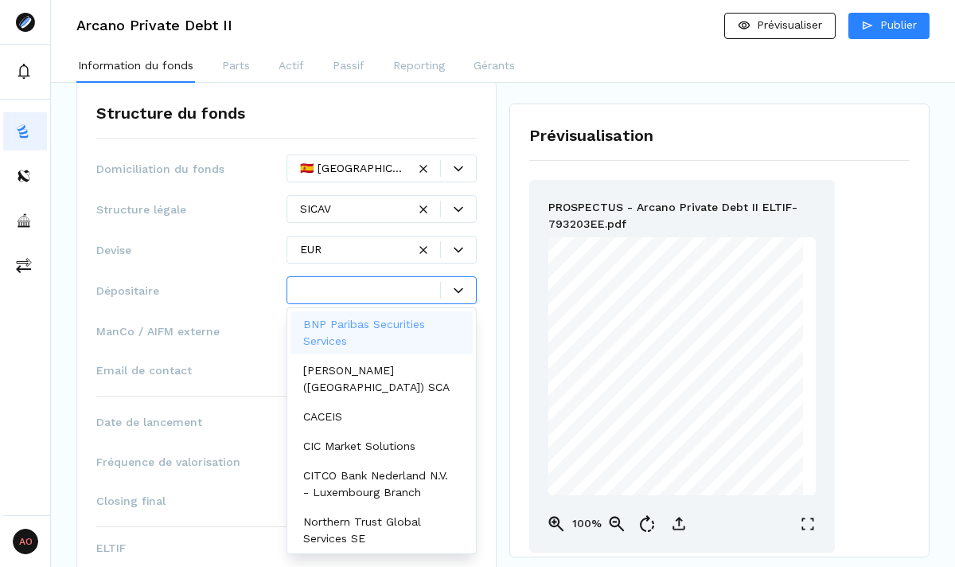
click at [454, 290] on icon at bounding box center [459, 291] width 10 height 10
click at [411, 323] on p "BNP Paribas Securities Services" at bounding box center [378, 332] width 150 height 33
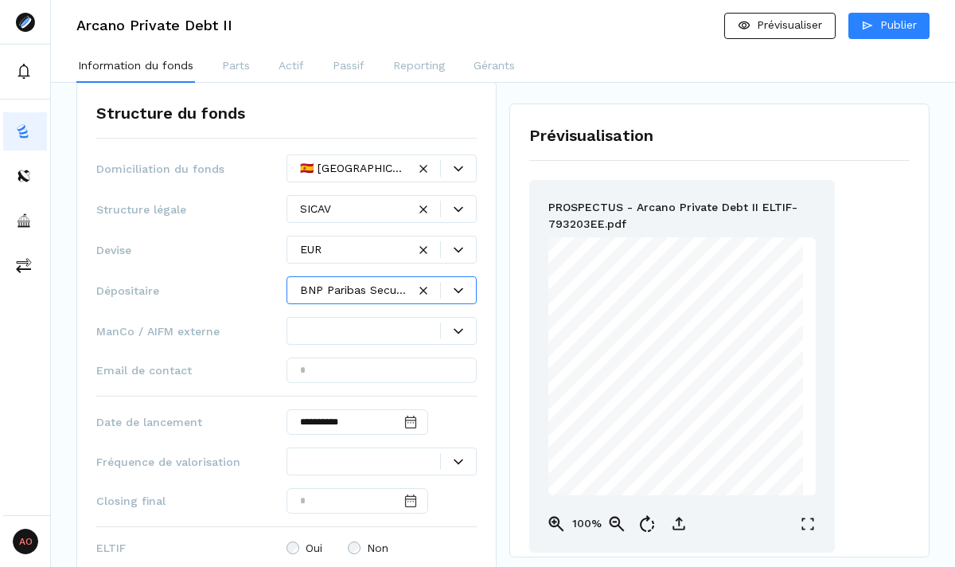
click at [380, 337] on div at bounding box center [370, 330] width 140 height 17
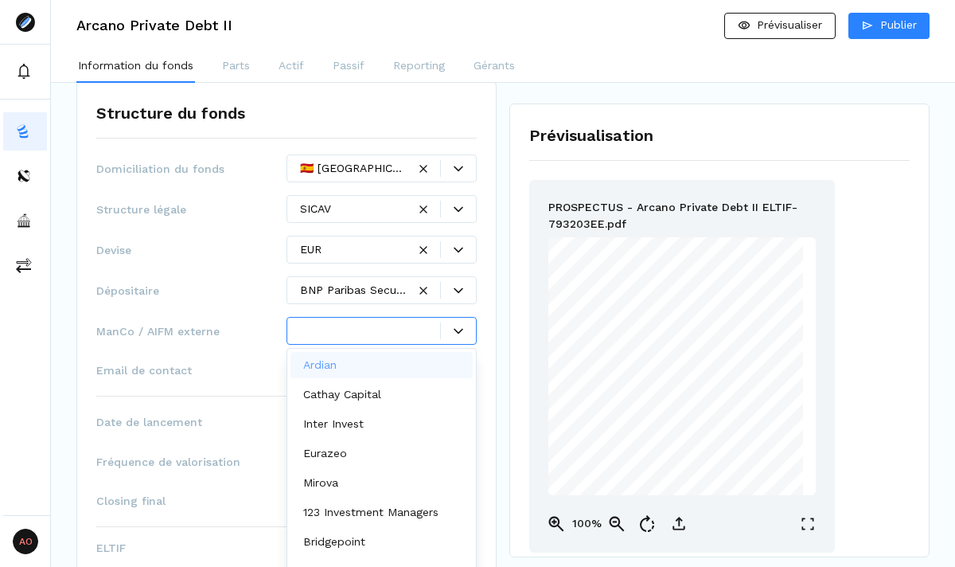
scroll to position [8, 0]
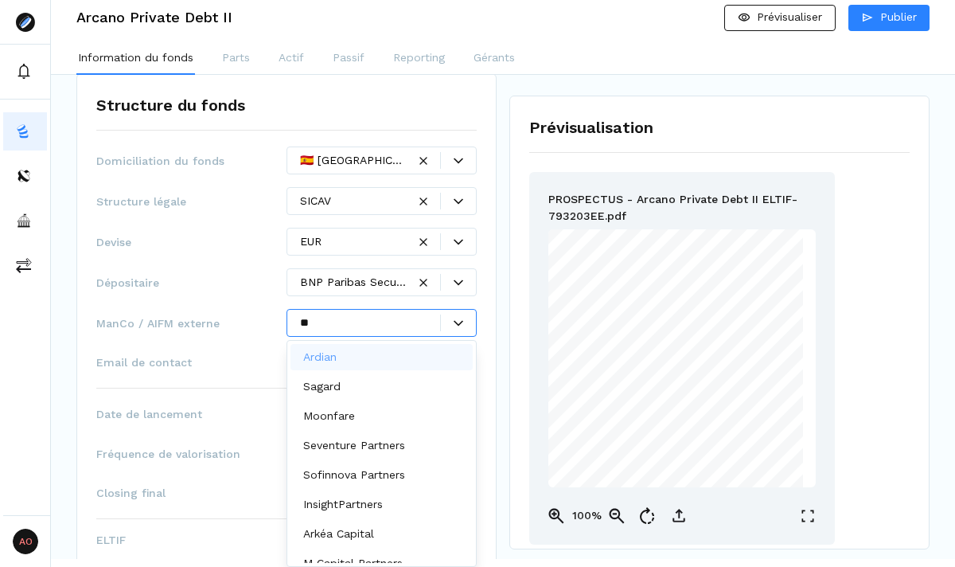
type input "***"
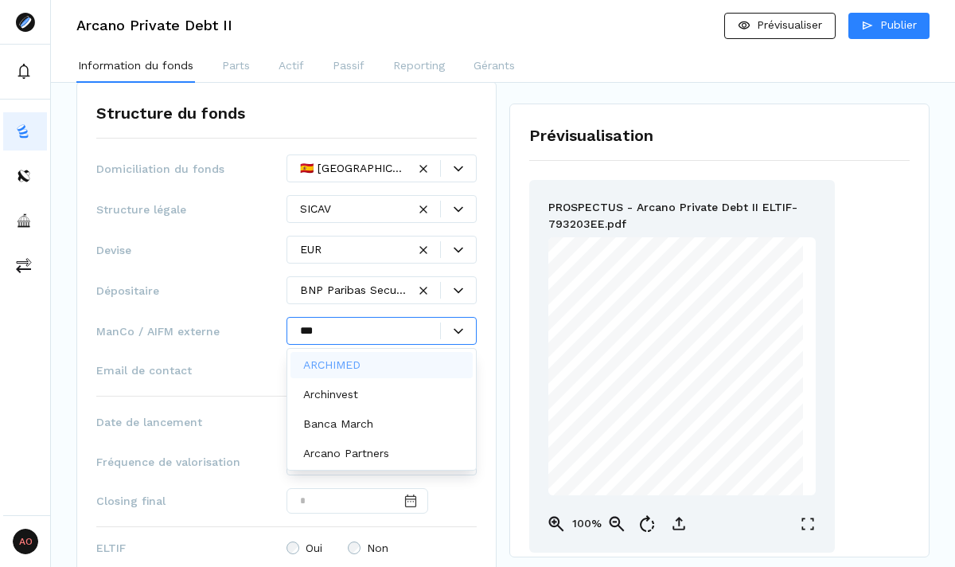
scroll to position [0, 0]
click at [362, 447] on p "Arcano Partners" at bounding box center [346, 453] width 86 height 17
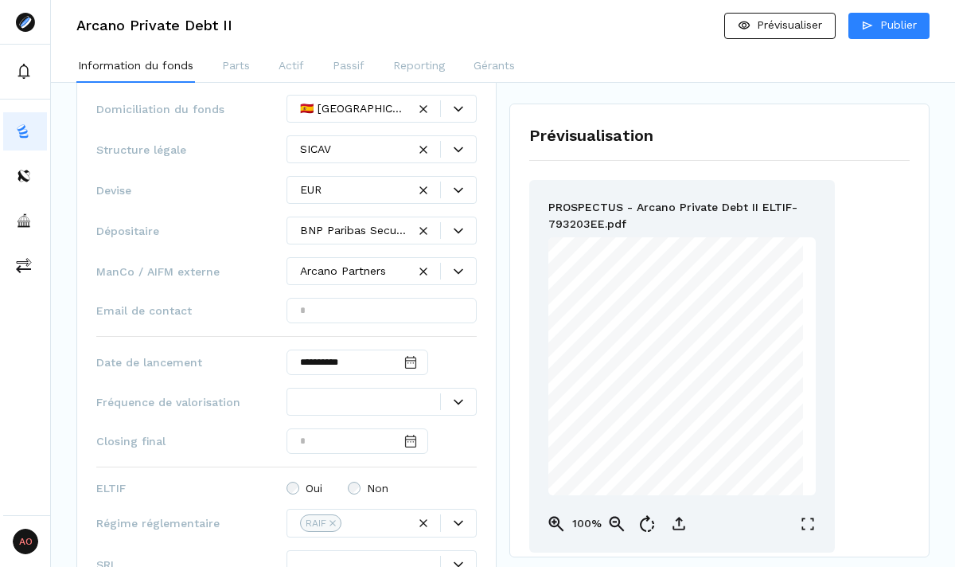
scroll to position [790, 0]
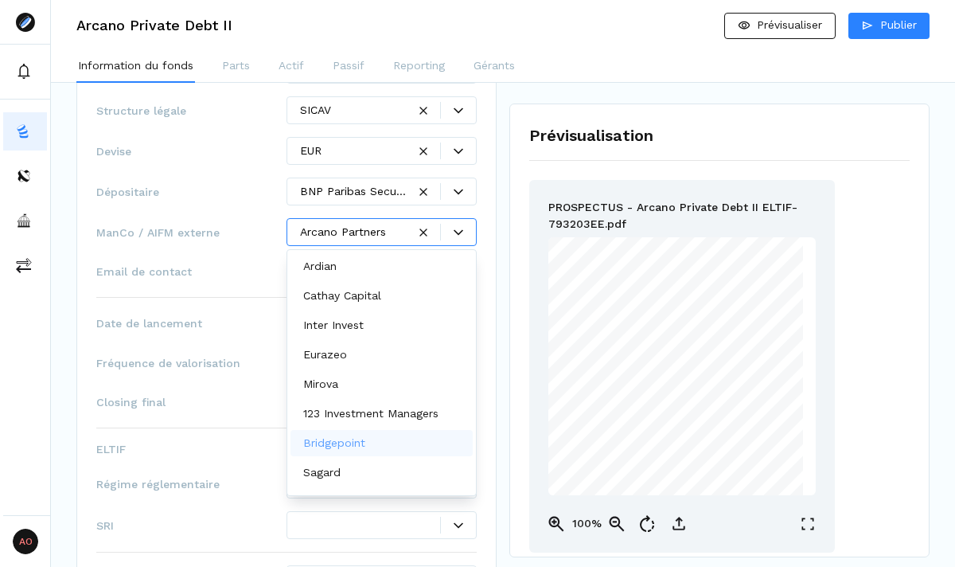
click at [240, 407] on span "Closing final" at bounding box center [191, 402] width 190 height 16
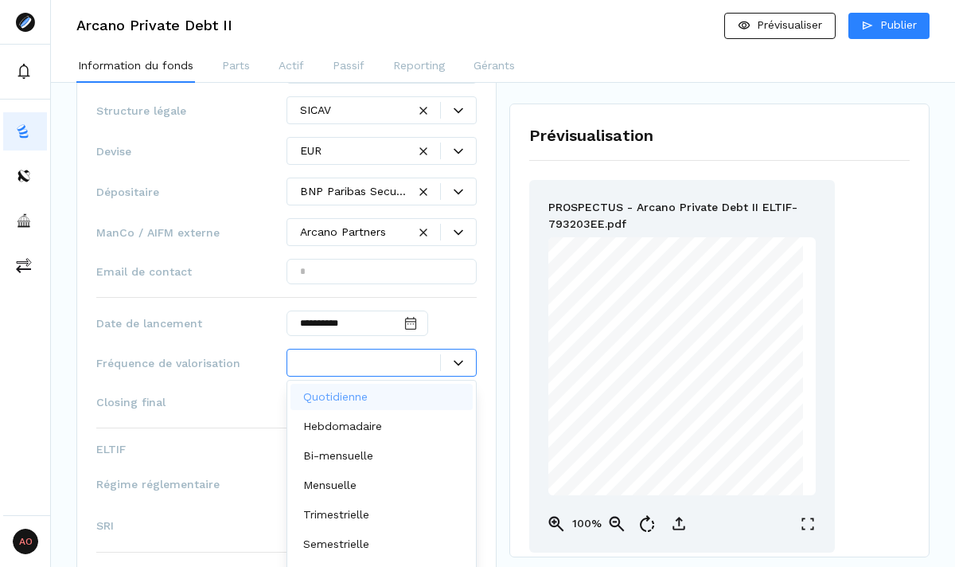
click at [450, 364] on div at bounding box center [458, 363] width 35 height 10
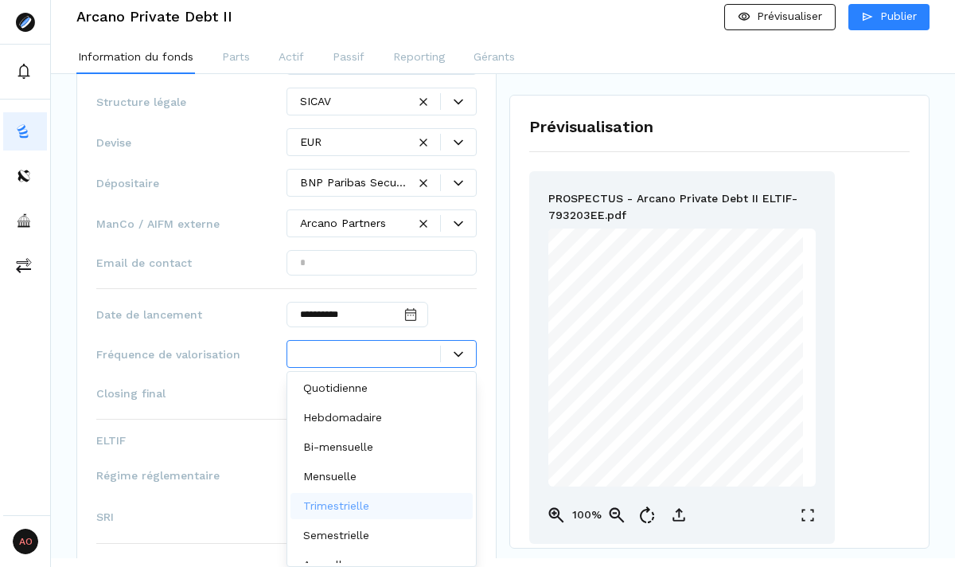
click at [345, 505] on p "Trimestrielle" at bounding box center [336, 505] width 66 height 17
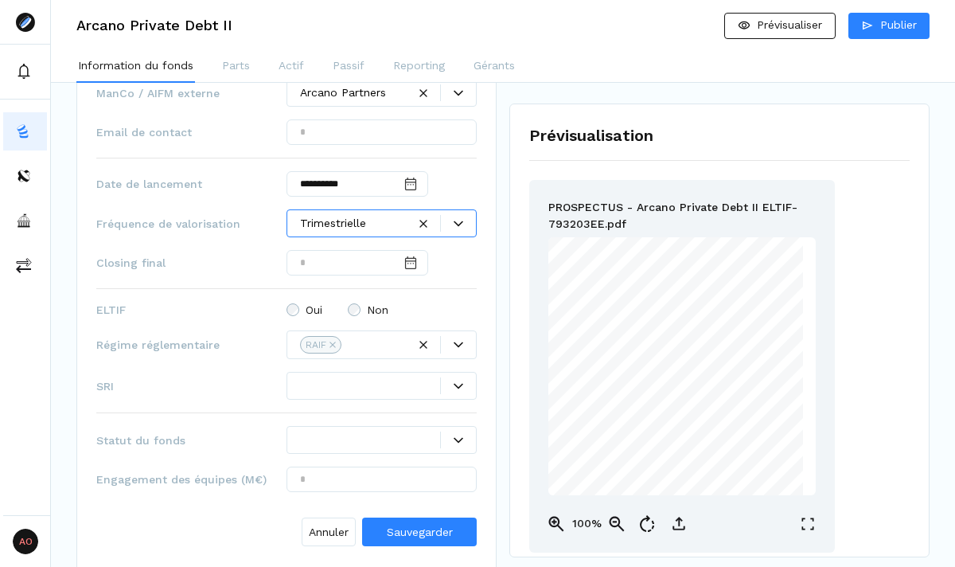
scroll to position [930, 0]
click at [372, 266] on input "Date input" at bounding box center [358, 261] width 142 height 25
click at [416, 260] on icon at bounding box center [410, 261] width 11 height 13
click at [416, 267] on icon at bounding box center [410, 261] width 11 height 13
click at [419, 262] on icon at bounding box center [411, 262] width 16 height 16
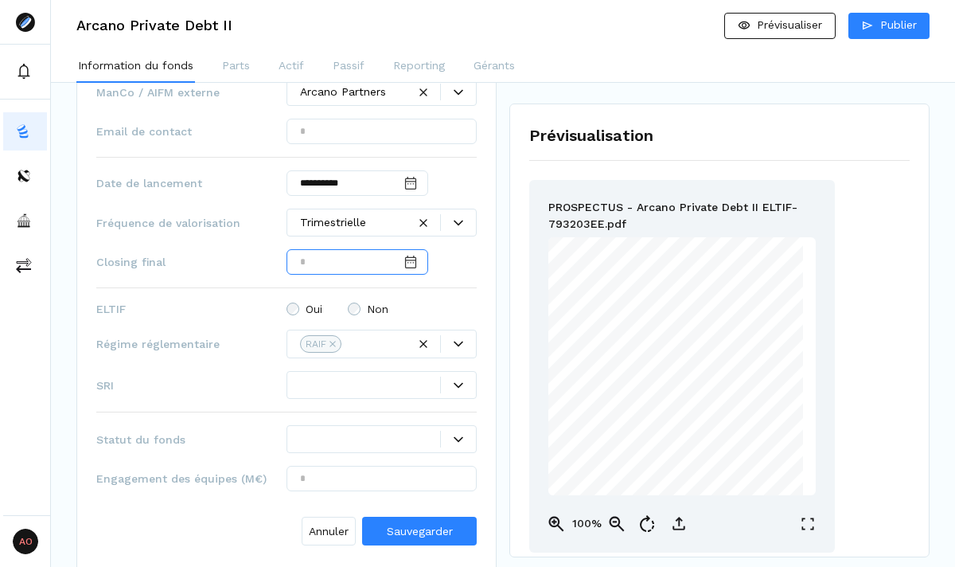
click at [371, 260] on input "Date input" at bounding box center [358, 261] width 142 height 25
type input "**********"
click at [466, 385] on div at bounding box center [458, 385] width 35 height 10
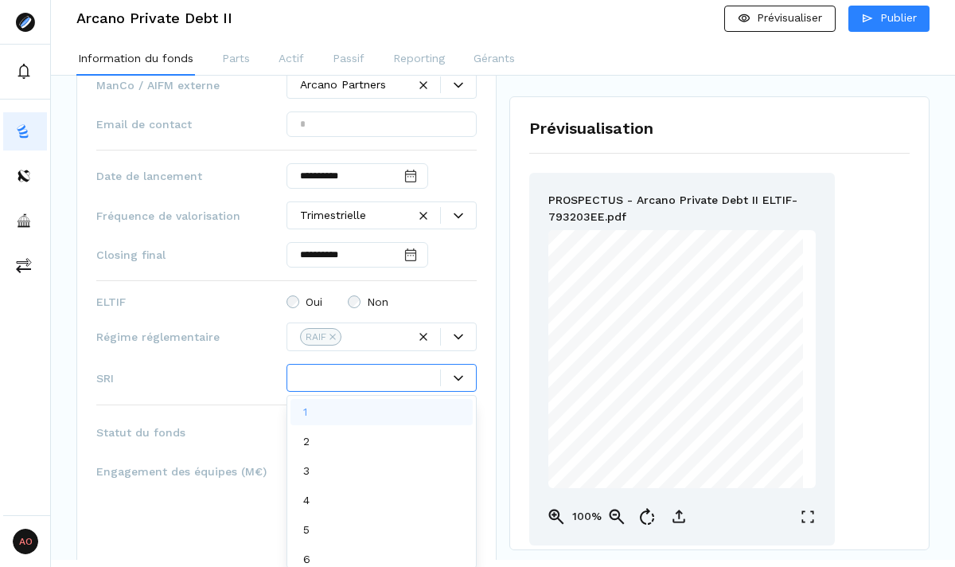
scroll to position [9, 0]
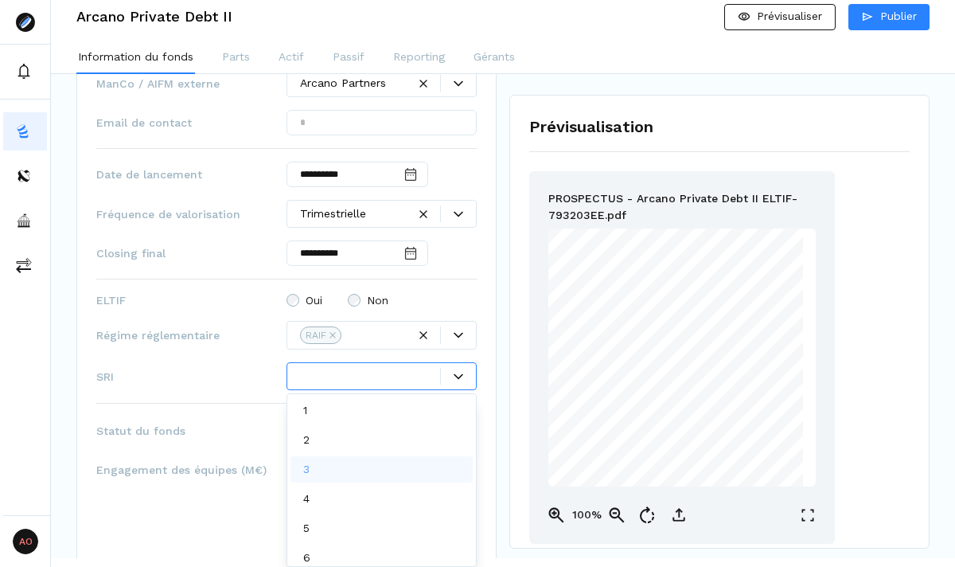
click at [341, 470] on div "3" at bounding box center [382, 469] width 182 height 26
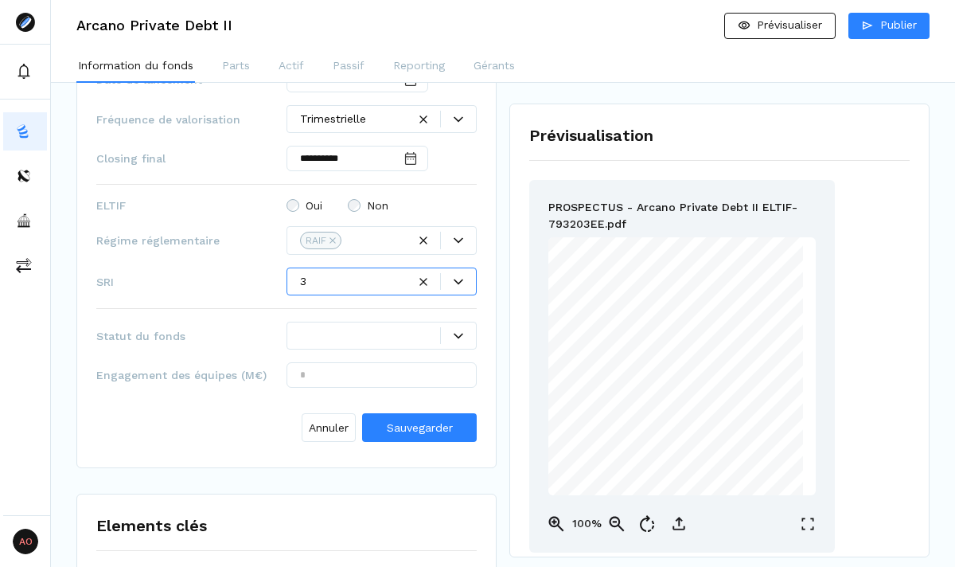
scroll to position [1098, 0]
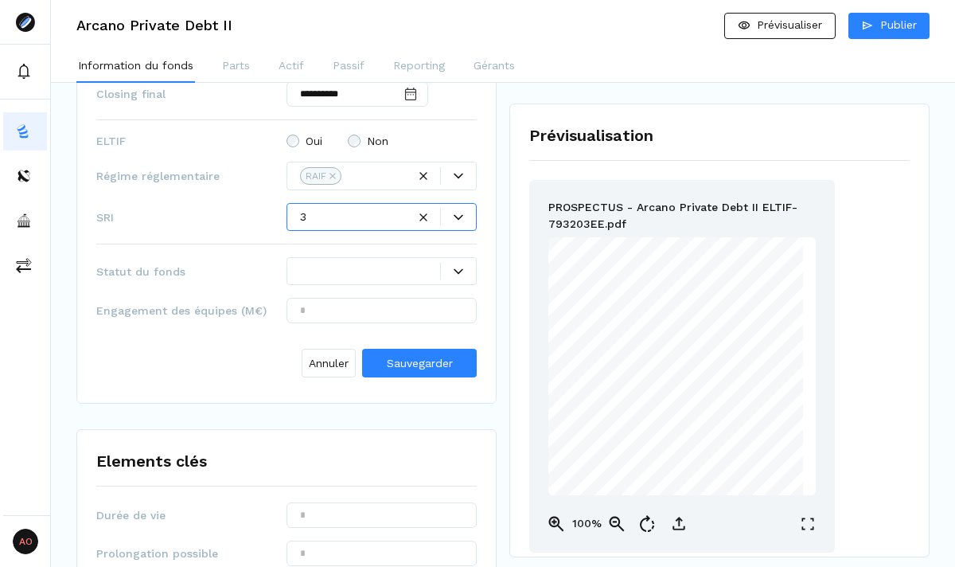
click at [386, 253] on div "**********" at bounding box center [286, 66] width 380 height 636
click at [453, 274] on div at bounding box center [458, 272] width 35 height 10
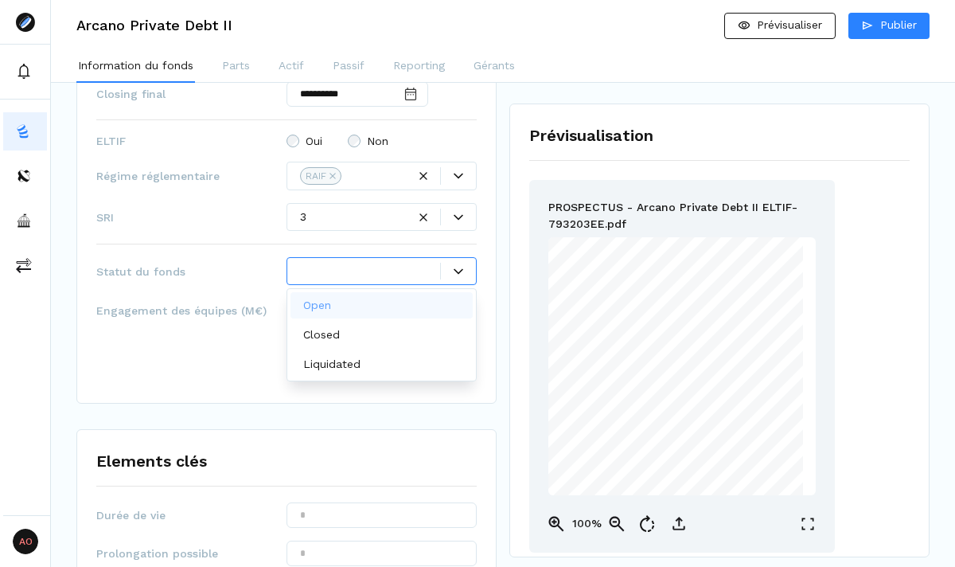
click at [407, 306] on div "Open" at bounding box center [382, 305] width 182 height 26
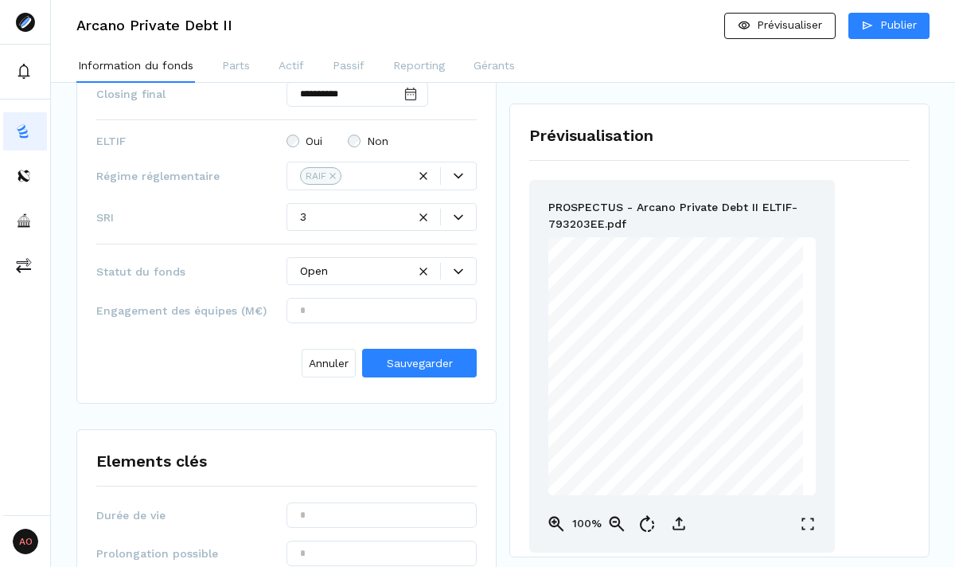
click at [163, 355] on div "Annuler Sauvegarder" at bounding box center [286, 360] width 380 height 48
click at [398, 357] on span "Sauvegarder" at bounding box center [420, 363] width 66 height 13
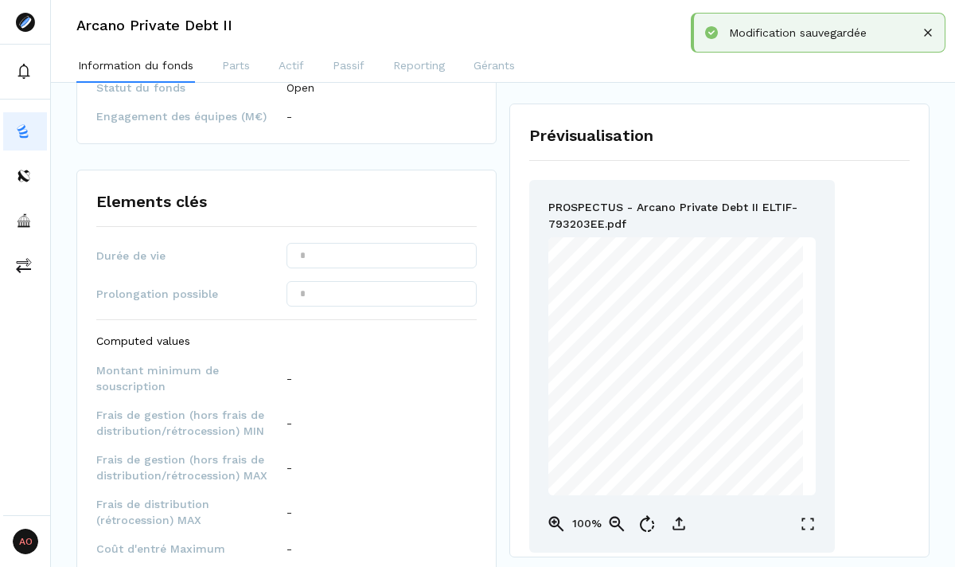
scroll to position [1168, 0]
